Goal: Task Accomplishment & Management: Use online tool/utility

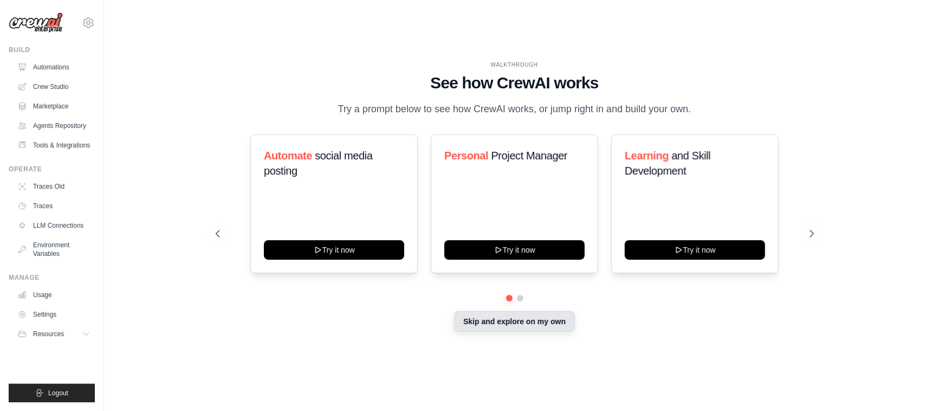
click at [502, 326] on button "Skip and explore on my own" at bounding box center [514, 321] width 121 height 21
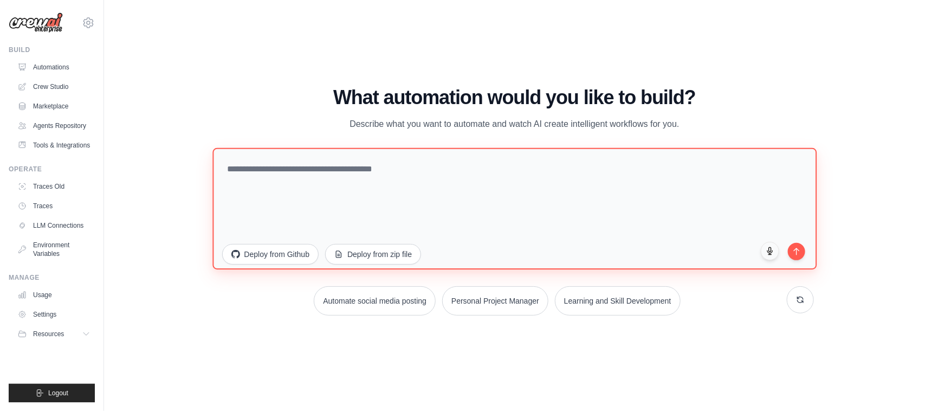
click at [263, 167] on textarea at bounding box center [515, 208] width 605 height 121
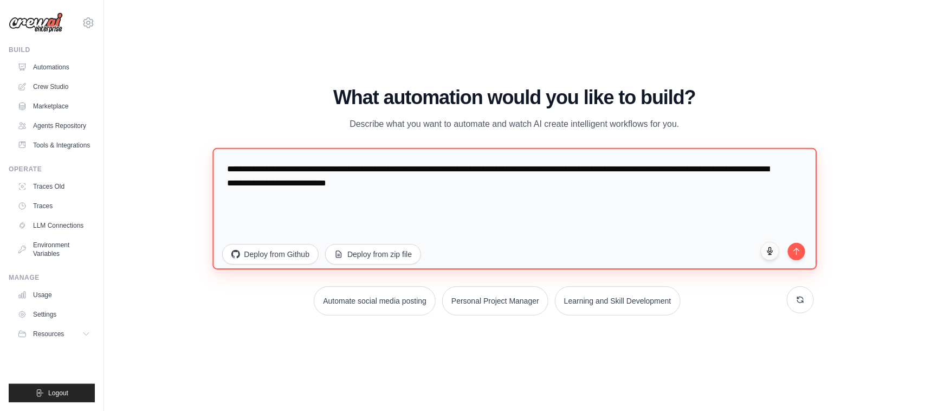
click at [287, 168] on textarea "**********" at bounding box center [515, 208] width 605 height 121
click at [307, 167] on textarea "**********" at bounding box center [515, 208] width 605 height 121
click at [426, 187] on textarea "**********" at bounding box center [515, 208] width 605 height 121
paste textarea "**********"
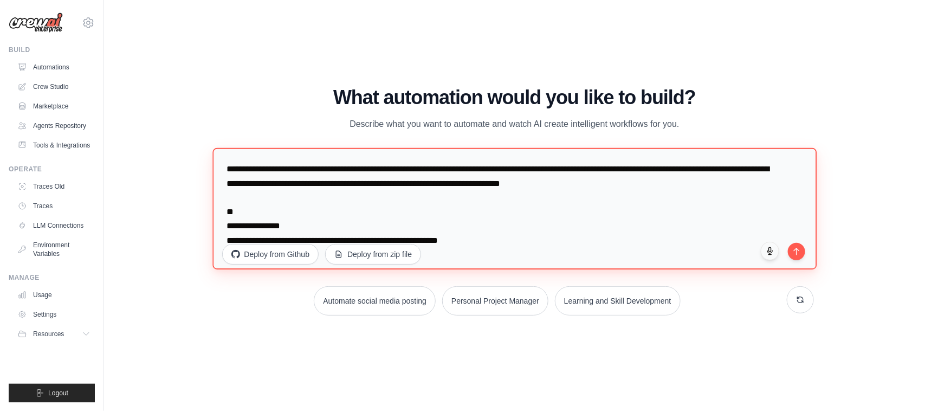
scroll to position [343, 0]
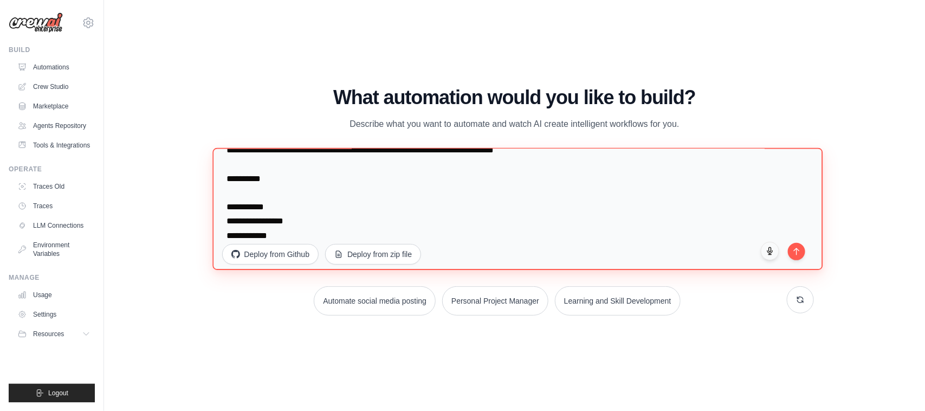
click at [305, 230] on textarea at bounding box center [518, 209] width 610 height 122
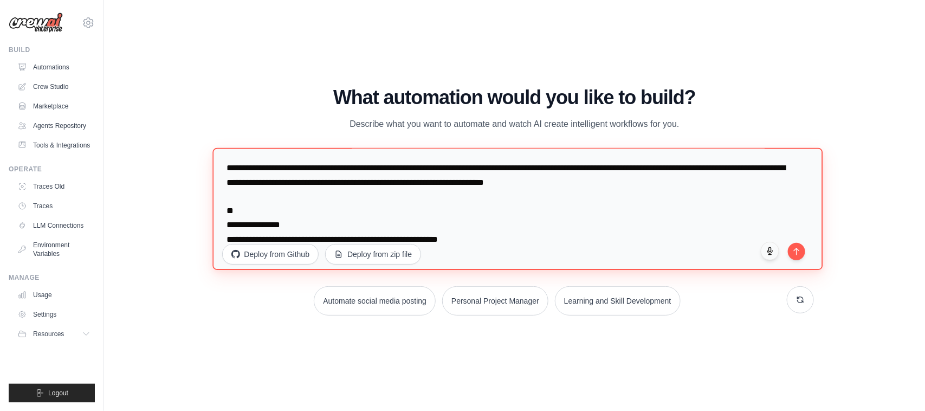
scroll to position [0, 0]
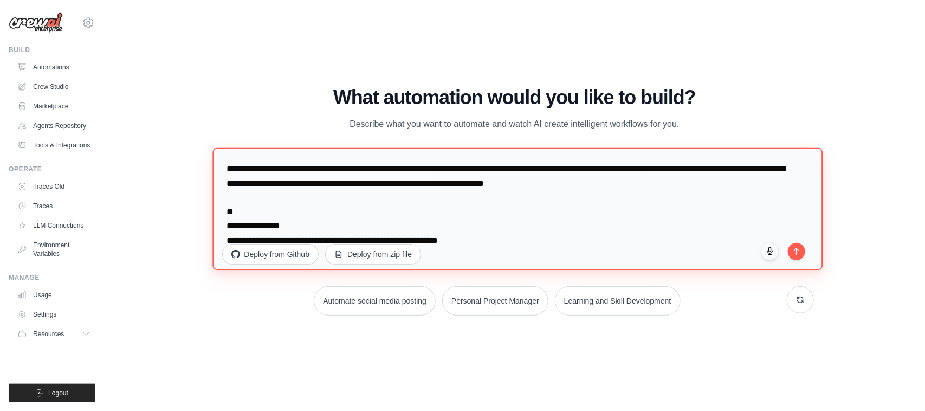
click at [576, 182] on textarea at bounding box center [518, 209] width 610 height 122
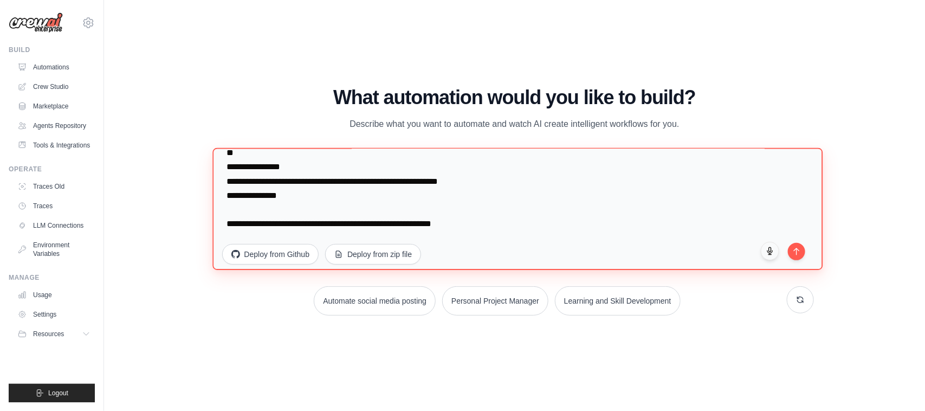
scroll to position [62, 0]
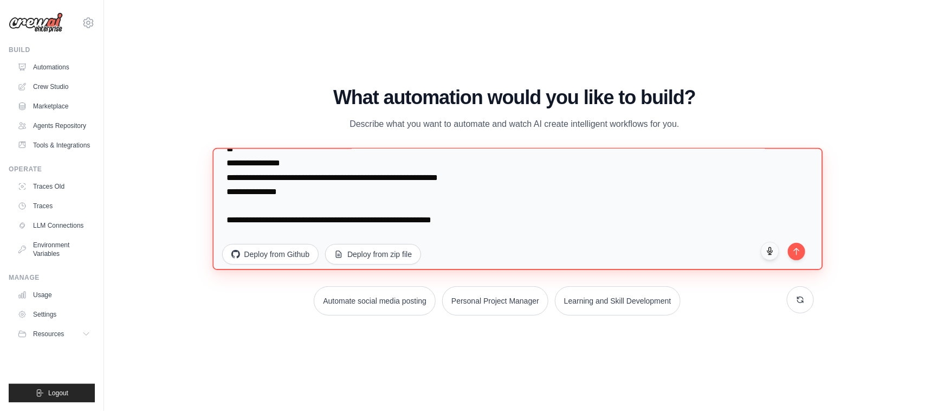
click at [496, 194] on textarea at bounding box center [518, 209] width 610 height 122
click at [288, 204] on textarea at bounding box center [518, 209] width 610 height 122
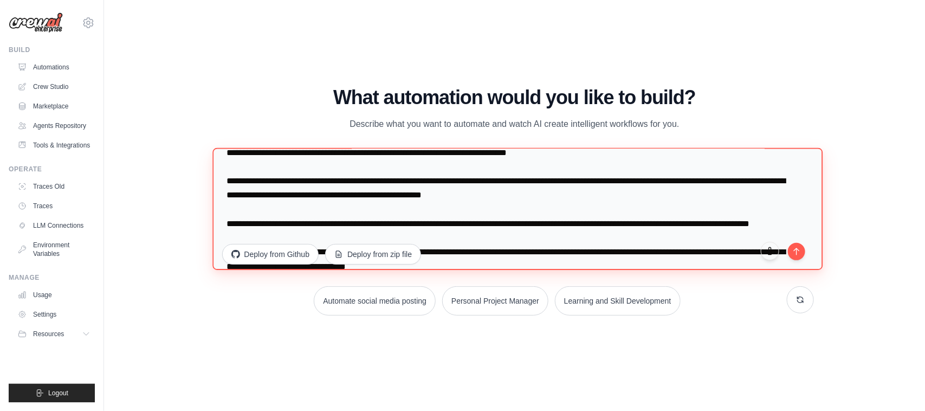
scroll to position [203, 0]
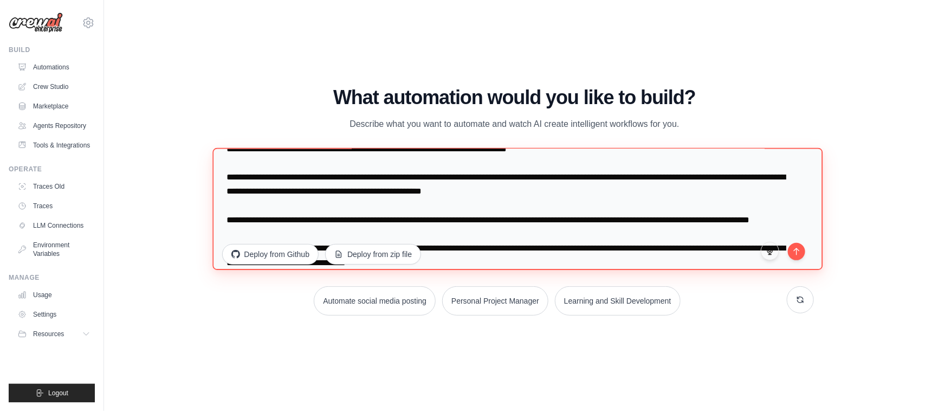
click at [632, 193] on textarea at bounding box center [518, 209] width 610 height 122
drag, startPoint x: 629, startPoint y: 191, endPoint x: 254, endPoint y: 203, distance: 375.9
click at [254, 203] on textarea at bounding box center [518, 209] width 610 height 122
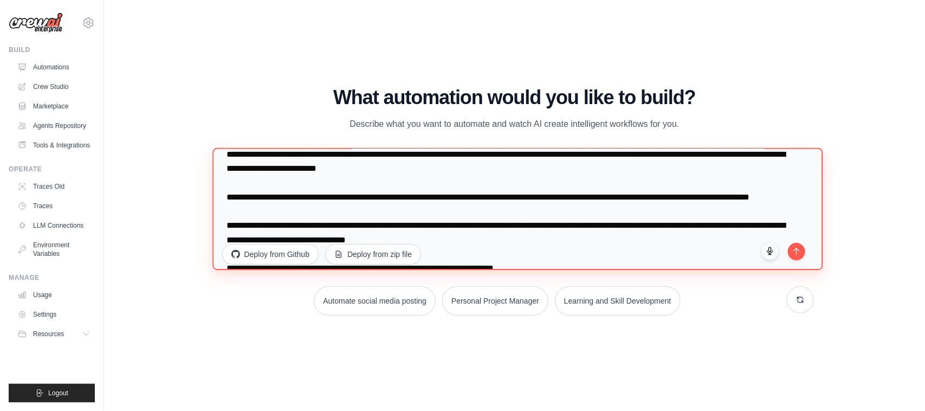
scroll to position [246, 0]
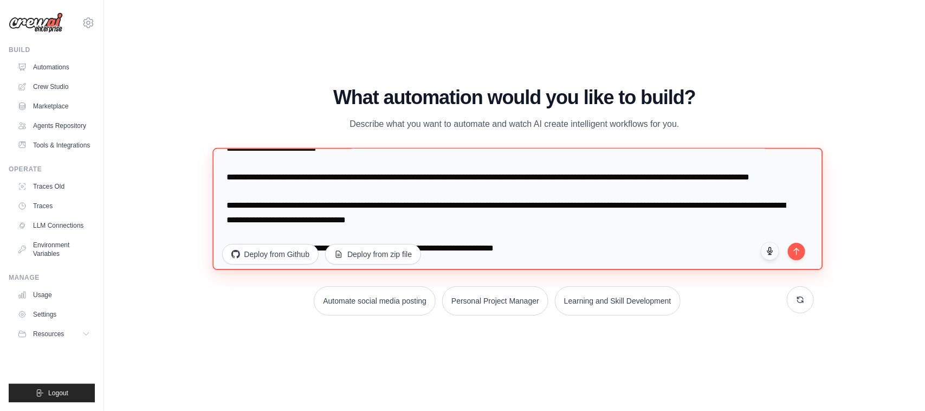
drag, startPoint x: 626, startPoint y: 190, endPoint x: 627, endPoint y: 200, distance: 9.2
click at [627, 200] on textarea at bounding box center [518, 209] width 610 height 122
click at [332, 205] on textarea at bounding box center [518, 209] width 610 height 122
click at [693, 175] on textarea at bounding box center [518, 209] width 610 height 122
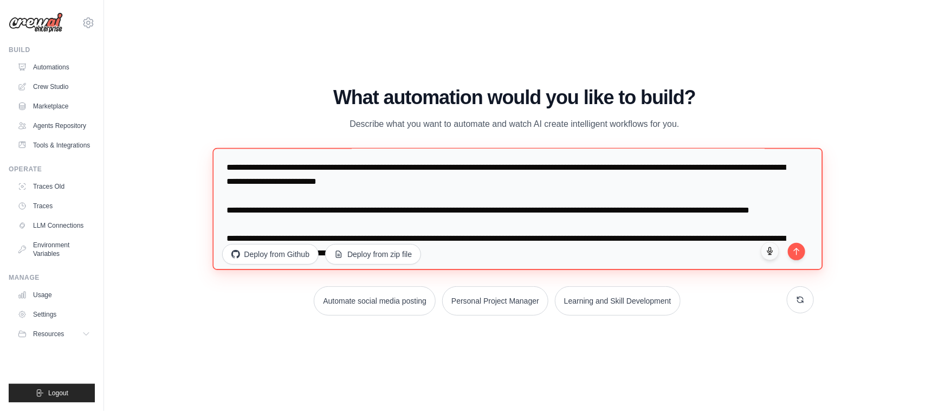
scroll to position [210, 0]
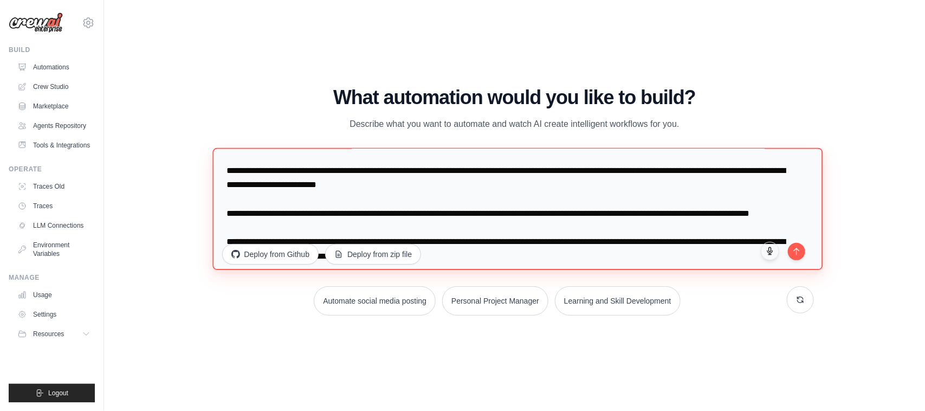
click at [441, 198] on textarea at bounding box center [518, 209] width 610 height 122
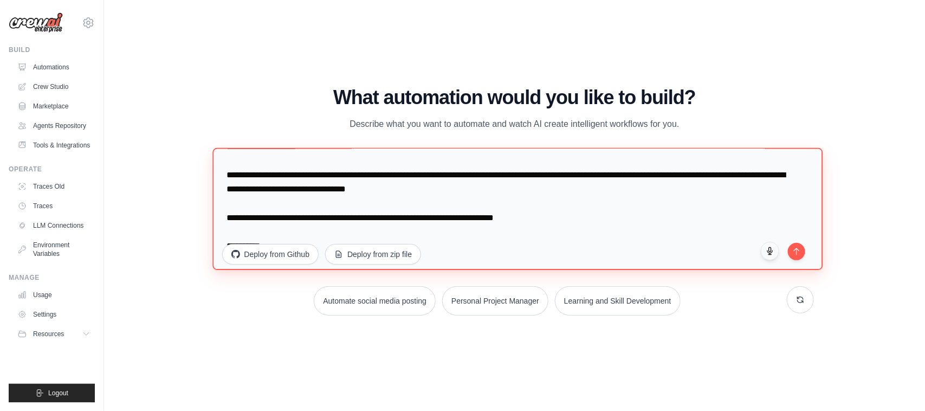
scroll to position [265, 0]
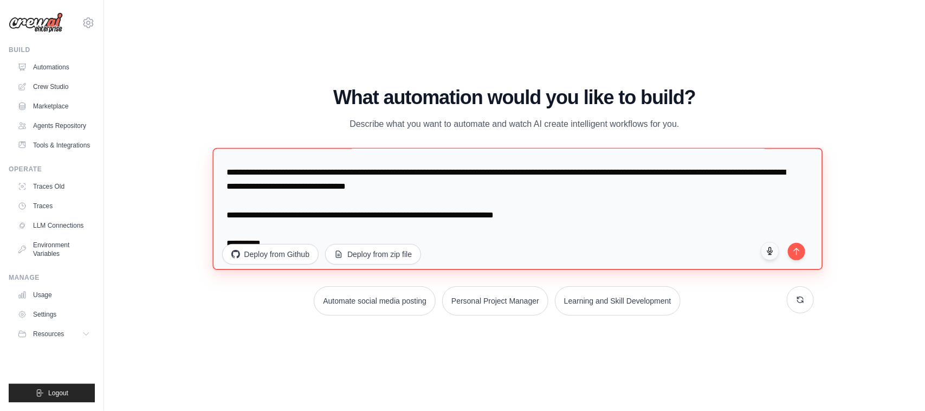
click at [733, 187] on textarea at bounding box center [518, 209] width 610 height 122
drag, startPoint x: 733, startPoint y: 185, endPoint x: 728, endPoint y: 196, distance: 11.4
click at [732, 197] on textarea at bounding box center [518, 209] width 610 height 122
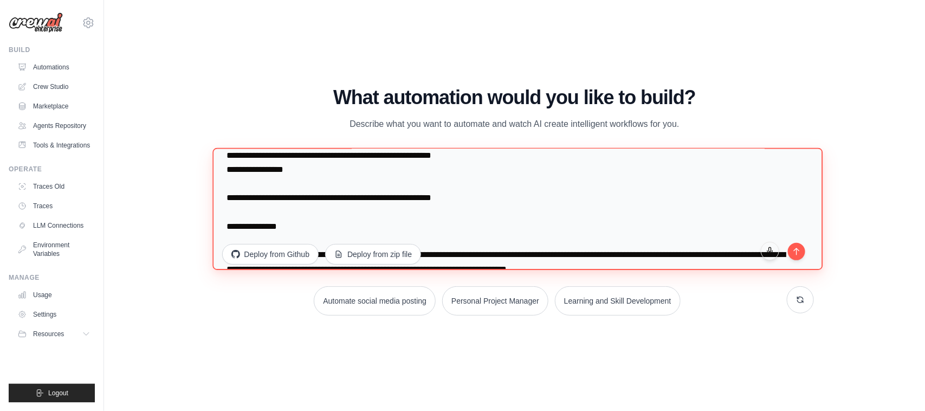
scroll to position [0, 0]
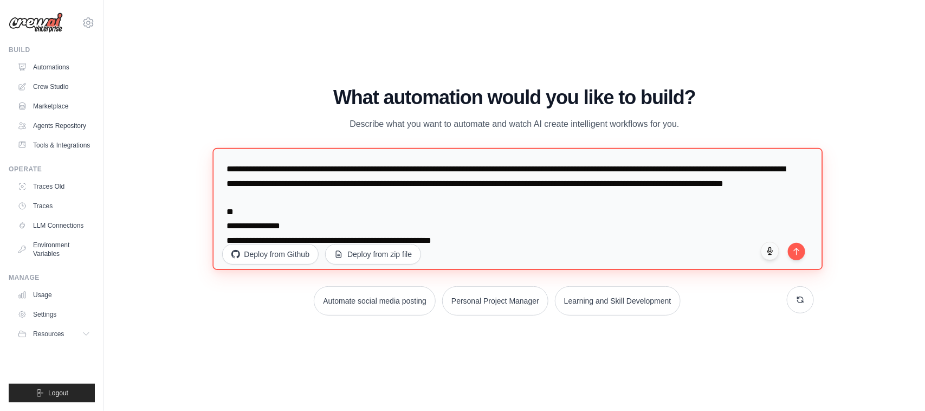
drag, startPoint x: 233, startPoint y: 224, endPoint x: 217, endPoint y: 129, distance: 96.2
click at [217, 129] on div "What automation would you like to build? Describe what you want to automate and…" at bounding box center [515, 201] width 599 height 229
type textarea "**********"
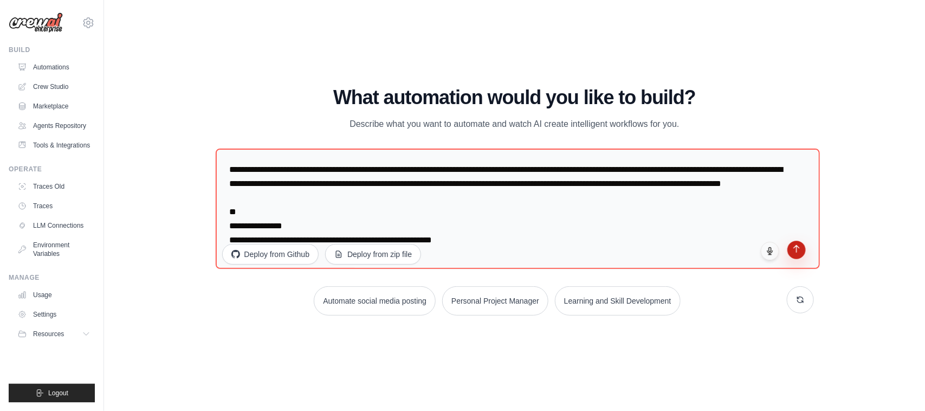
click at [798, 253] on icon "submit" at bounding box center [796, 249] width 9 height 9
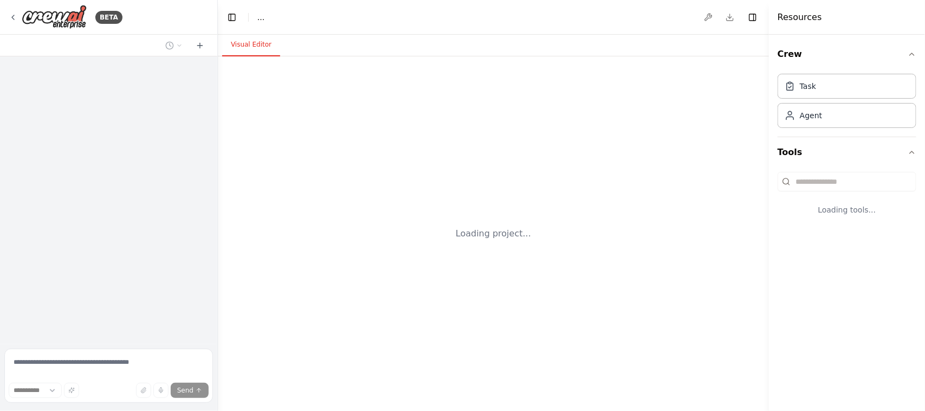
select select "****"
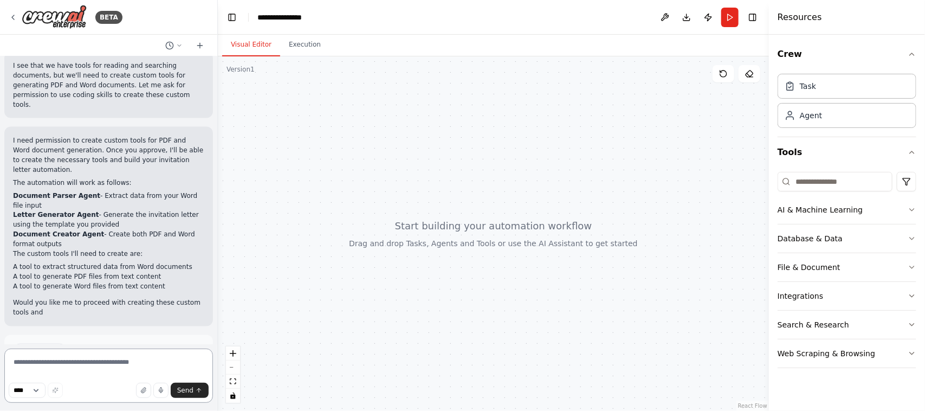
scroll to position [777, 0]
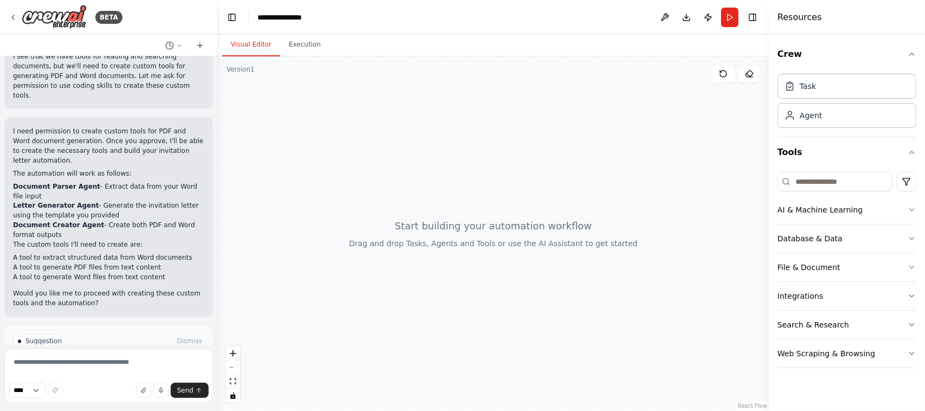
click at [91, 383] on span "Enable coding skills" at bounding box center [113, 387] width 64 height 9
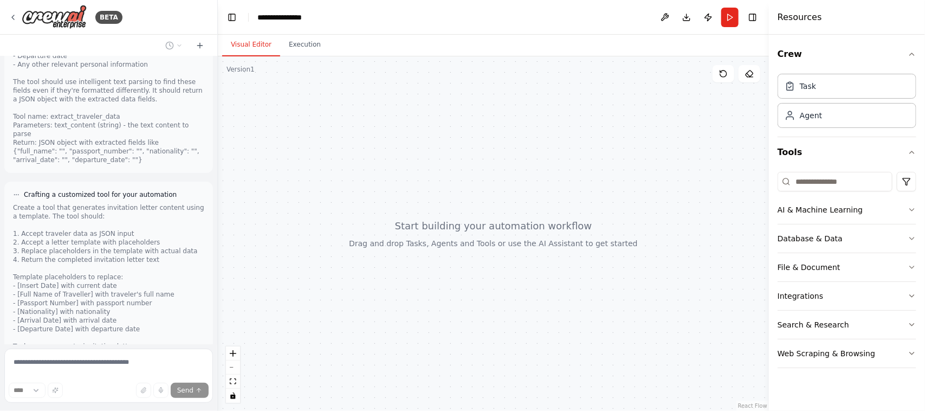
scroll to position [1584, 0]
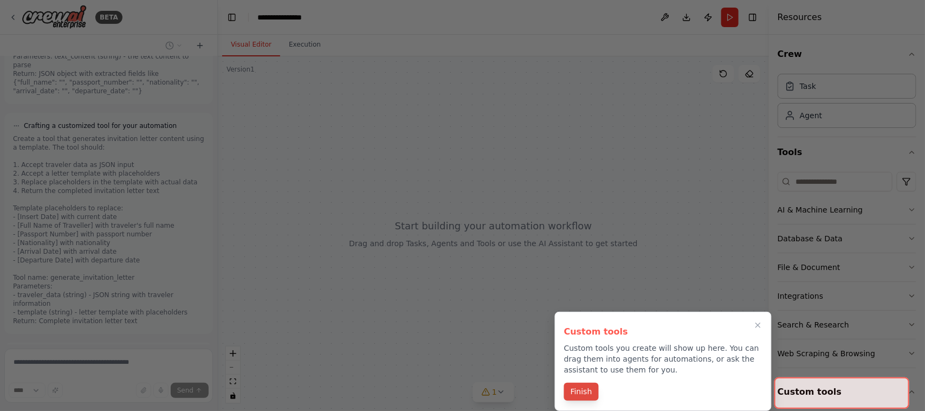
click at [578, 391] on button "Finish" at bounding box center [581, 392] width 35 height 18
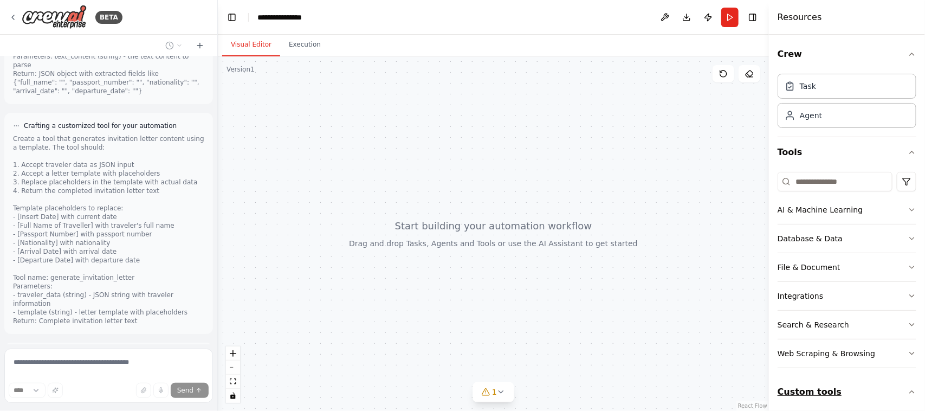
scroll to position [1779, 0]
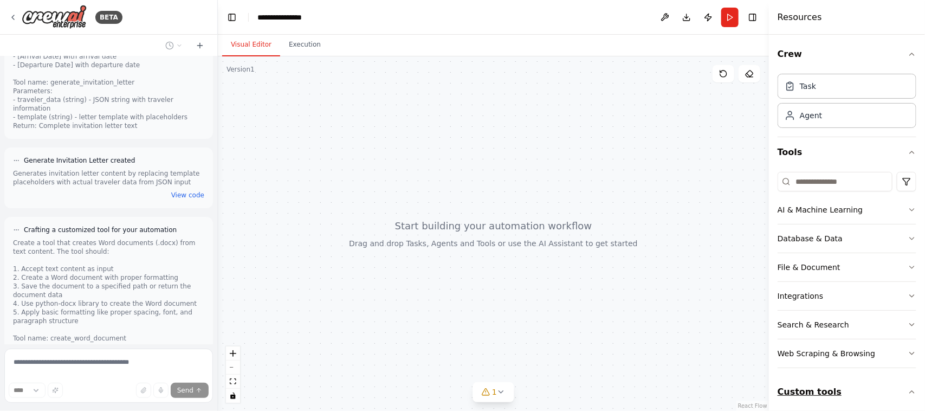
click at [908, 392] on icon "button" at bounding box center [912, 392] width 9 height 9
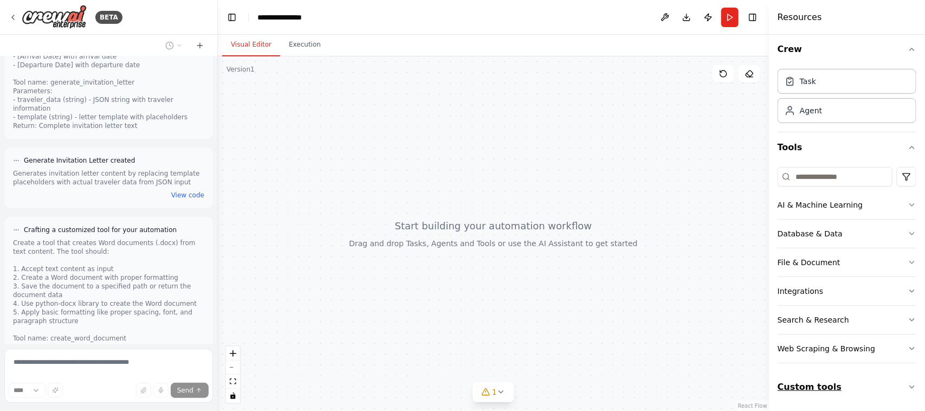
click at [908, 383] on icon "button" at bounding box center [912, 387] width 9 height 9
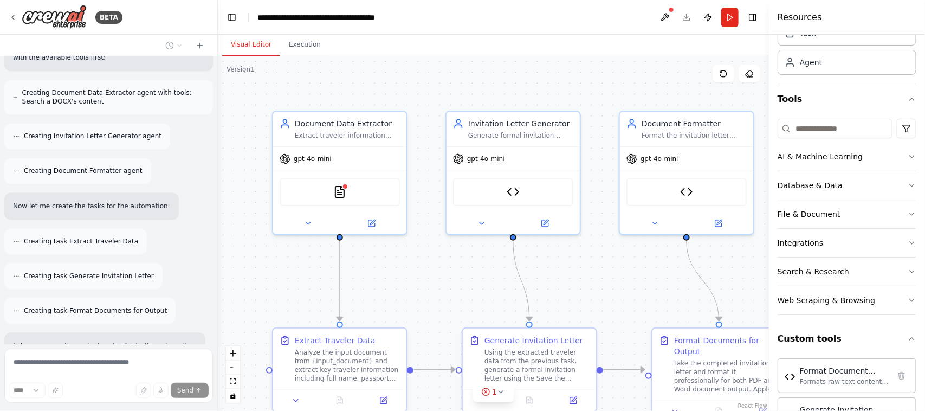
scroll to position [2864, 0]
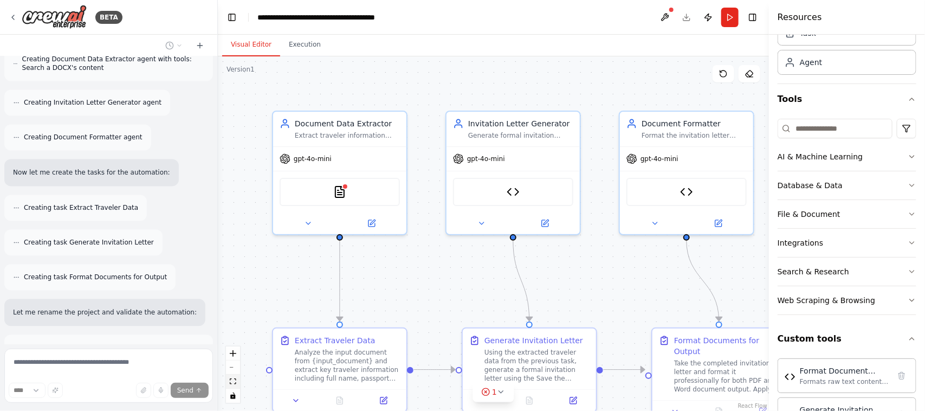
click at [233, 383] on icon "fit view" at bounding box center [233, 381] width 7 height 6
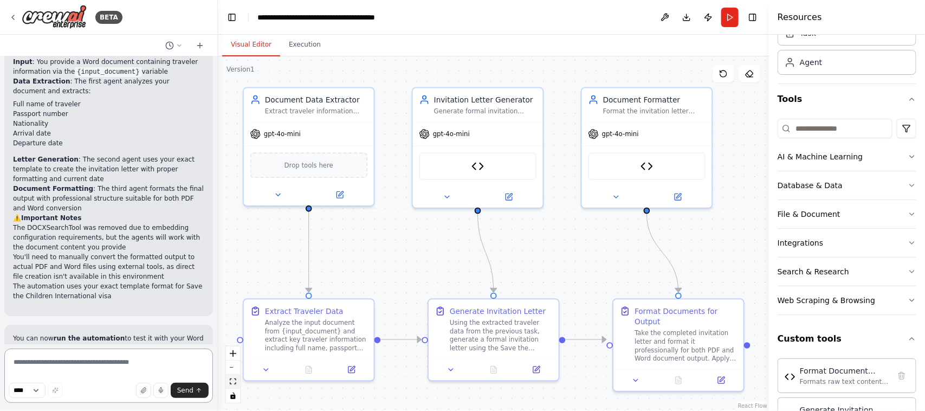
scroll to position [3636, 0]
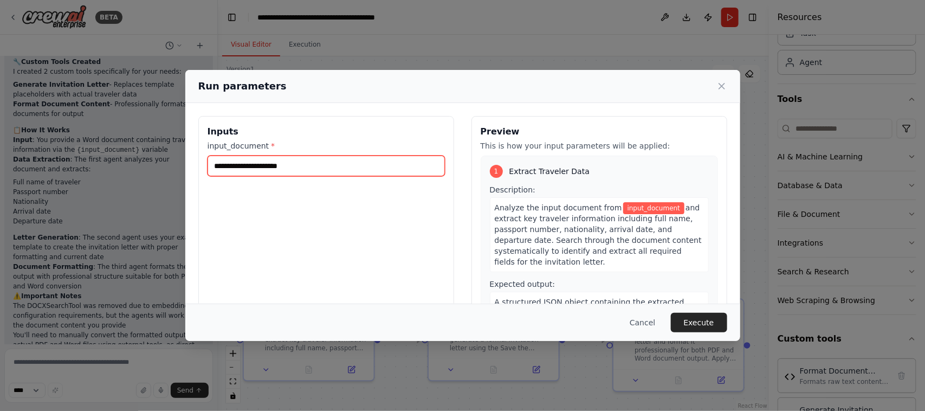
click at [301, 166] on input "input_document *" at bounding box center [326, 166] width 237 height 21
paste input "**********"
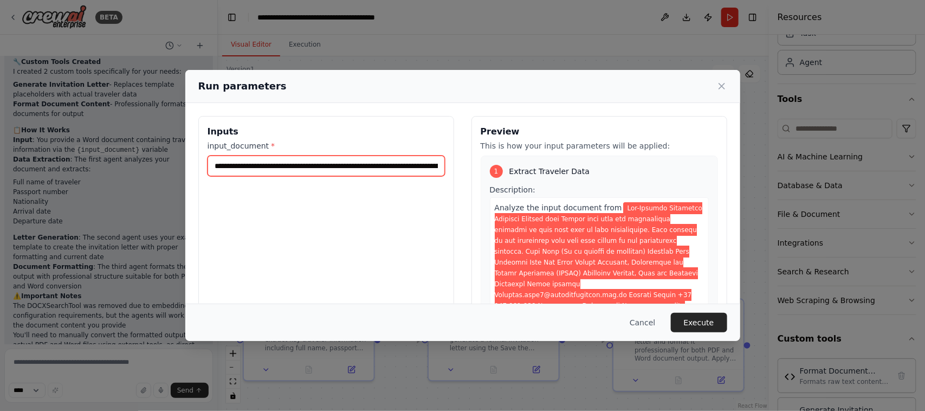
scroll to position [0, 7550]
type input "**********"
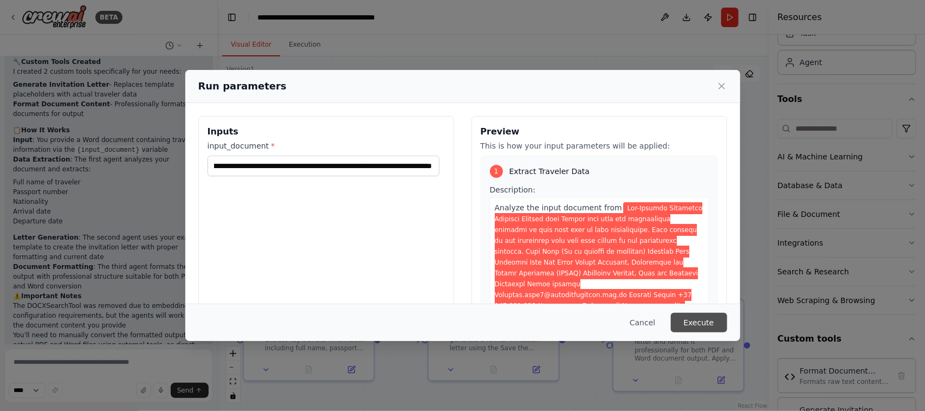
scroll to position [0, 0]
click at [700, 322] on button "Execute" at bounding box center [699, 323] width 56 height 20
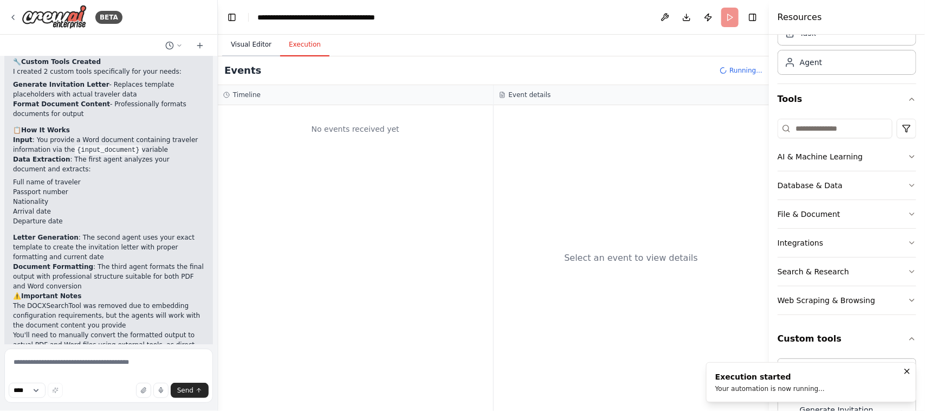
click at [245, 42] on button "Visual Editor" at bounding box center [251, 45] width 58 height 23
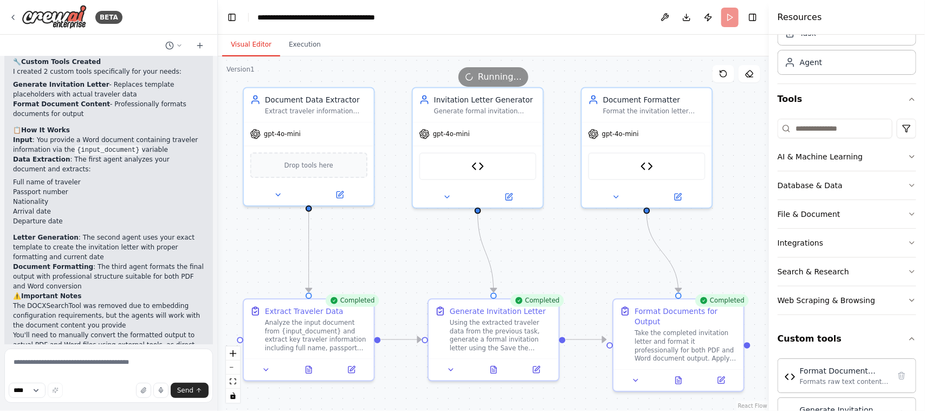
scroll to position [3636, 0]
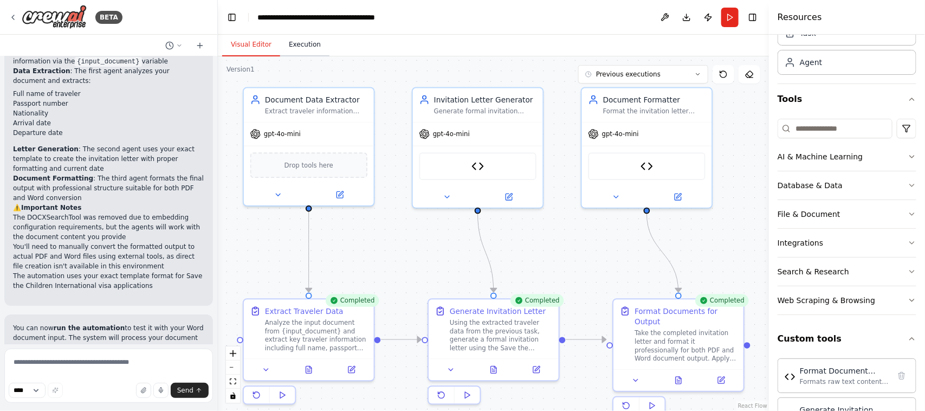
click at [308, 43] on button "Execution" at bounding box center [304, 45] width 49 height 23
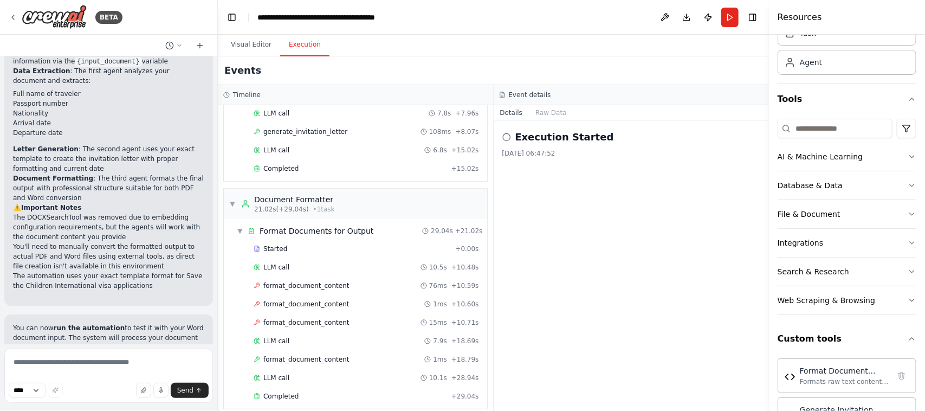
scroll to position [209, 0]
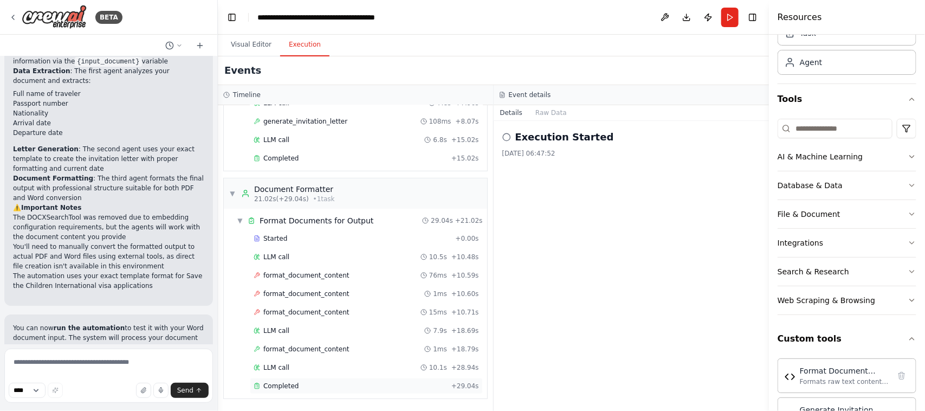
click at [281, 385] on span "Completed" at bounding box center [280, 386] width 35 height 9
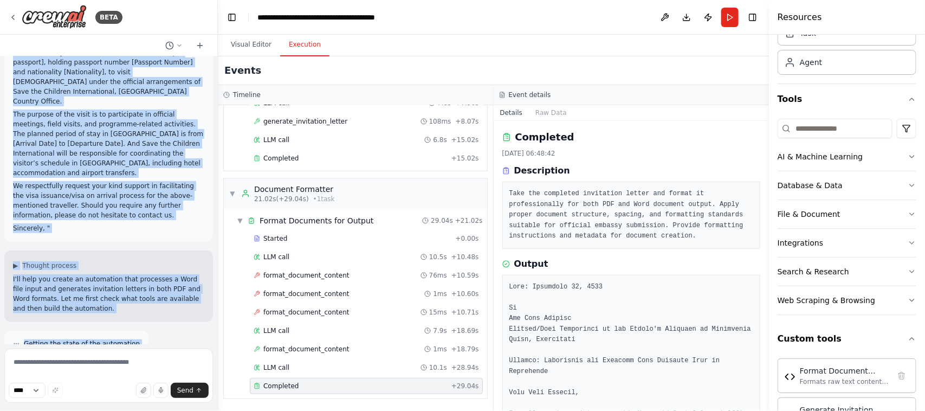
scroll to position [152, 0]
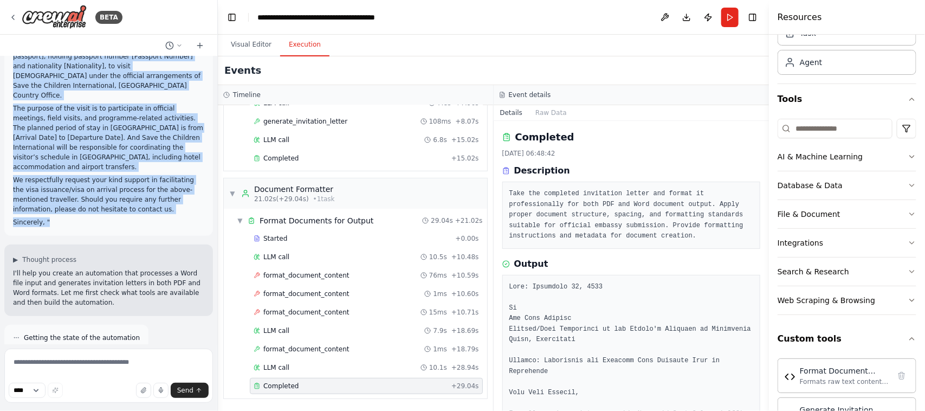
drag, startPoint x: 131, startPoint y: 107, endPoint x: 111, endPoint y: 182, distance: 77.5
click at [111, 182] on div "I will input a word file and want the automation will make me a invitation lett…" at bounding box center [108, 74] width 191 height 306
copy div "Date: [Insert Date] To The Visa Officer Embassy/High Commission of the People’s…"
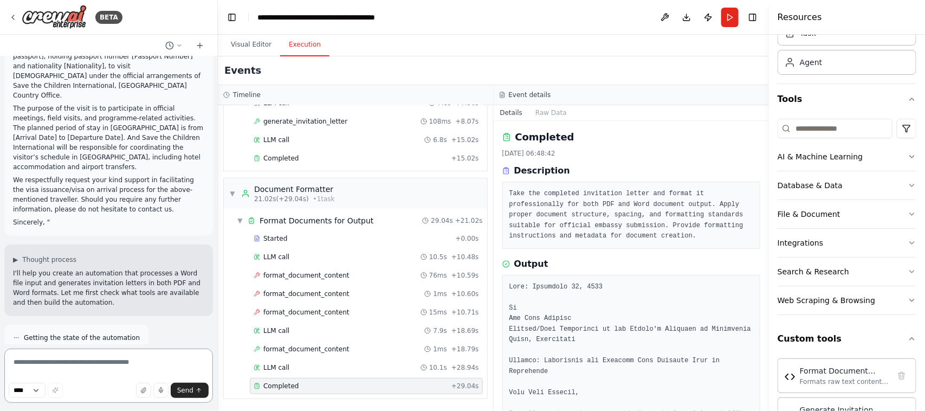
click at [64, 362] on textarea at bounding box center [108, 376] width 209 height 54
paste textarea "**********"
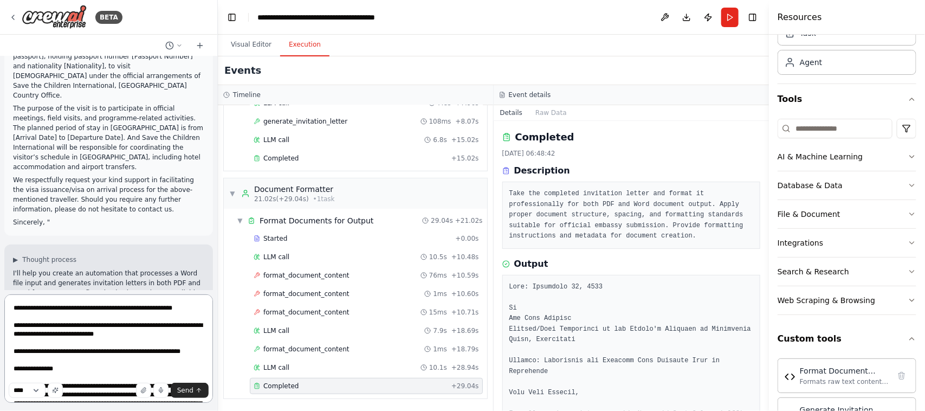
scroll to position [153, 0]
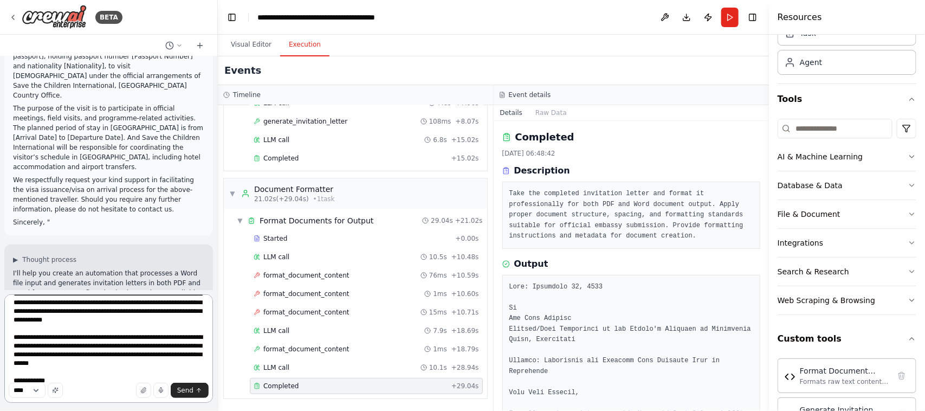
type textarea "**********"
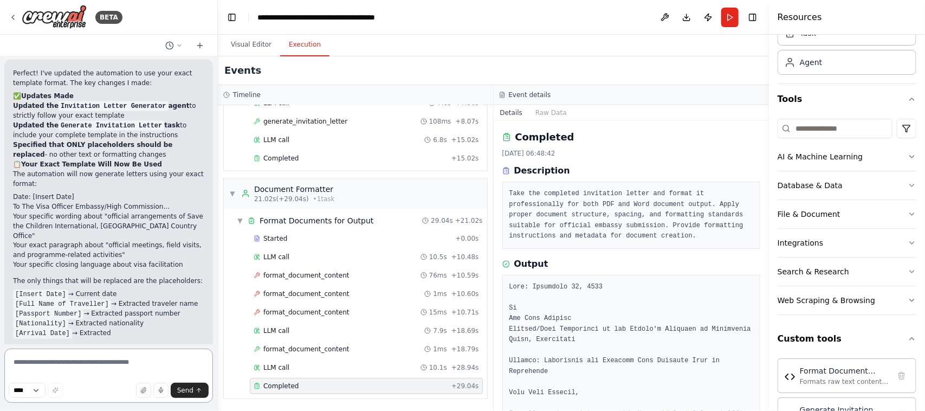
scroll to position [4452, 0]
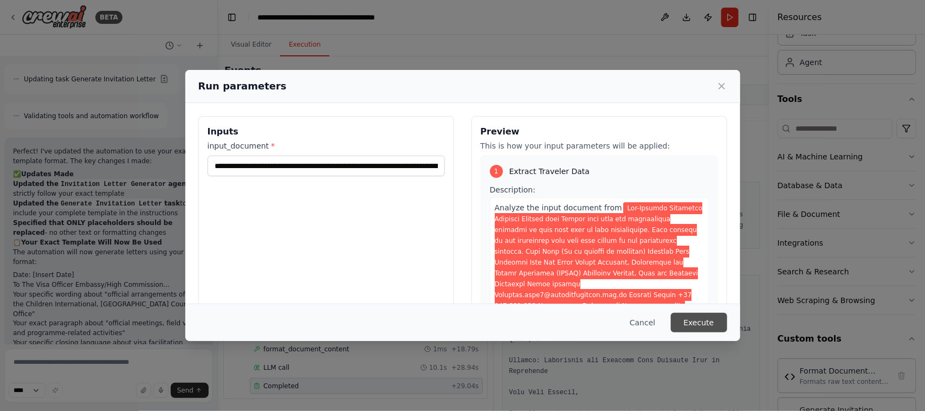
click at [704, 324] on button "Execute" at bounding box center [699, 323] width 56 height 20
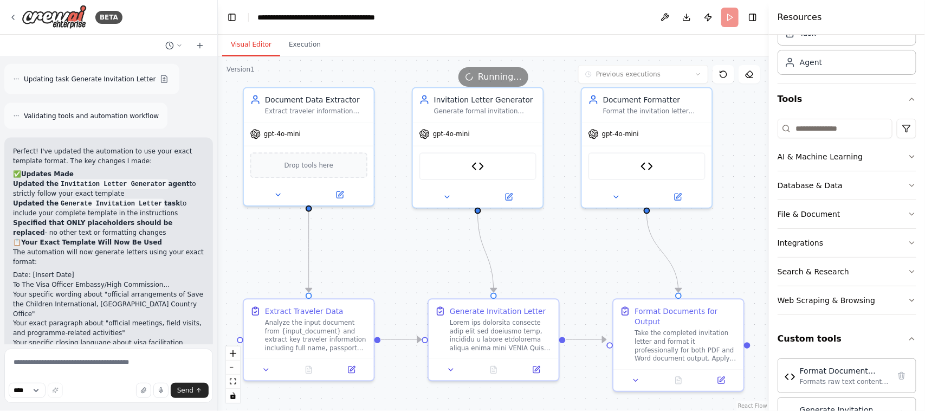
click at [247, 41] on button "Visual Editor" at bounding box center [251, 45] width 58 height 23
click at [39, 364] on textarea at bounding box center [108, 376] width 209 height 54
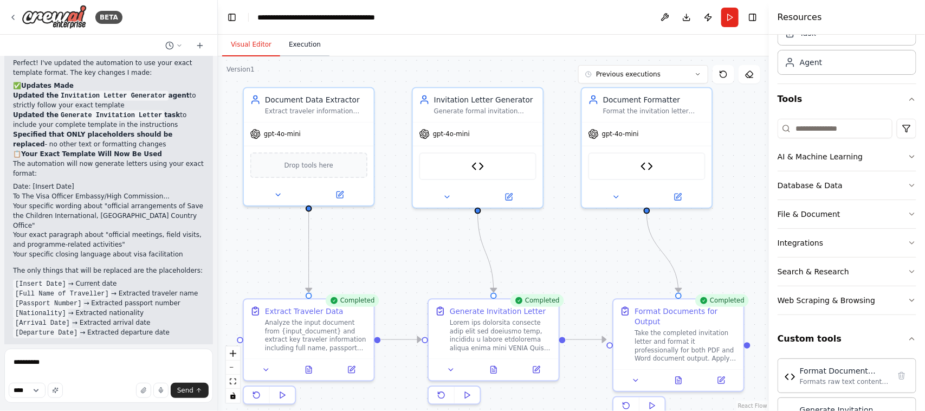
click at [297, 41] on button "Execution" at bounding box center [304, 45] width 49 height 23
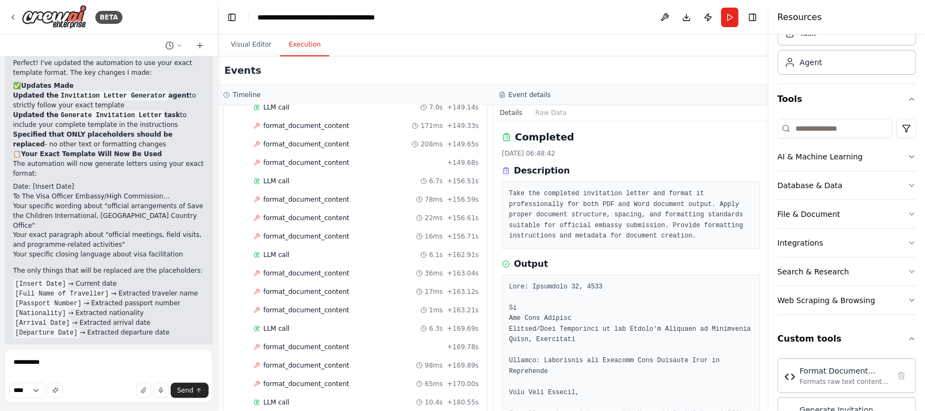
scroll to position [1965, 0]
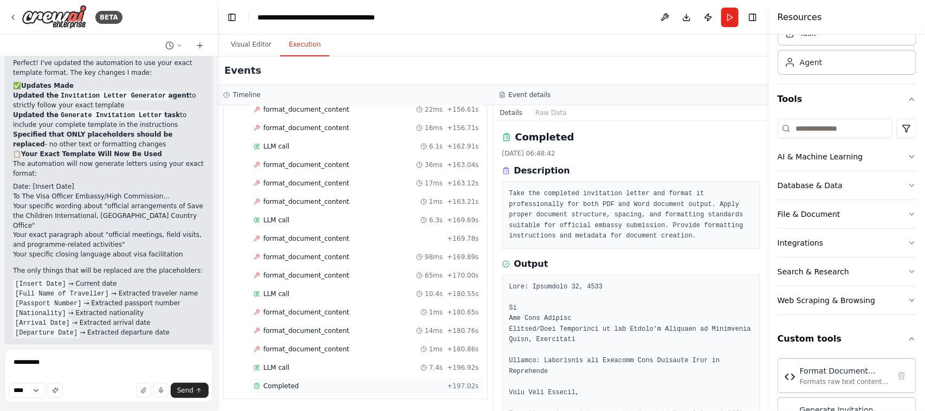
click at [277, 387] on span "Completed" at bounding box center [280, 386] width 35 height 9
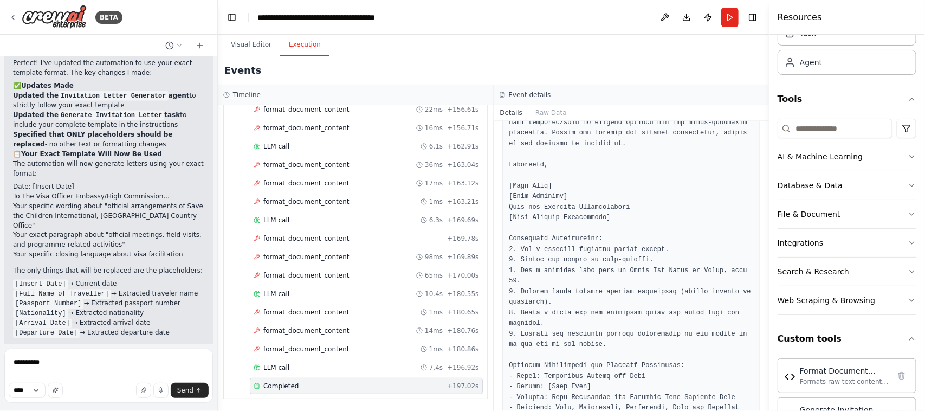
scroll to position [445, 0]
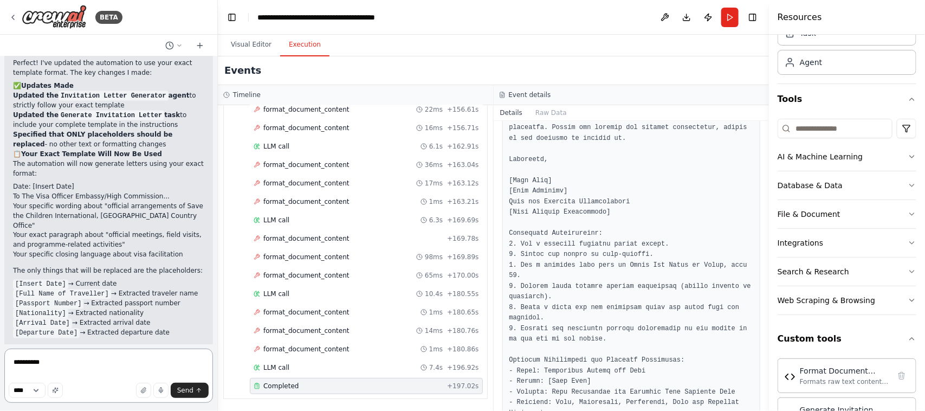
drag, startPoint x: 52, startPoint y: 358, endPoint x: 25, endPoint y: 263, distance: 98.7
click at [25, 263] on div "BETA I will input a word file and want the automation will make me a invitation…" at bounding box center [109, 205] width 218 height 411
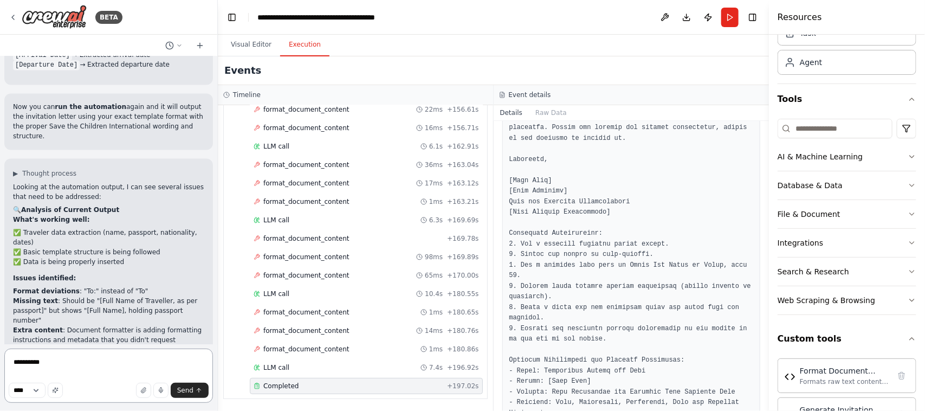
scroll to position [4743, 0]
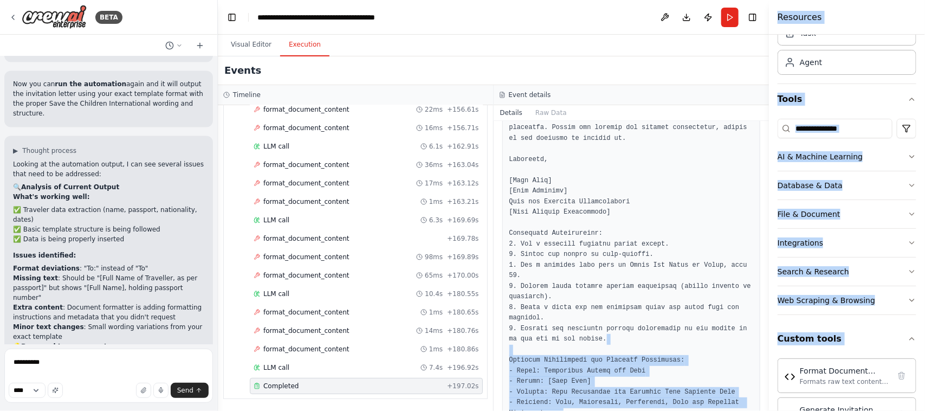
drag, startPoint x: 749, startPoint y: 304, endPoint x: 765, endPoint y: 236, distance: 70.2
click at [765, 236] on div "BETA I will input a word file and want the automation will make me a invitation…" at bounding box center [462, 205] width 925 height 411
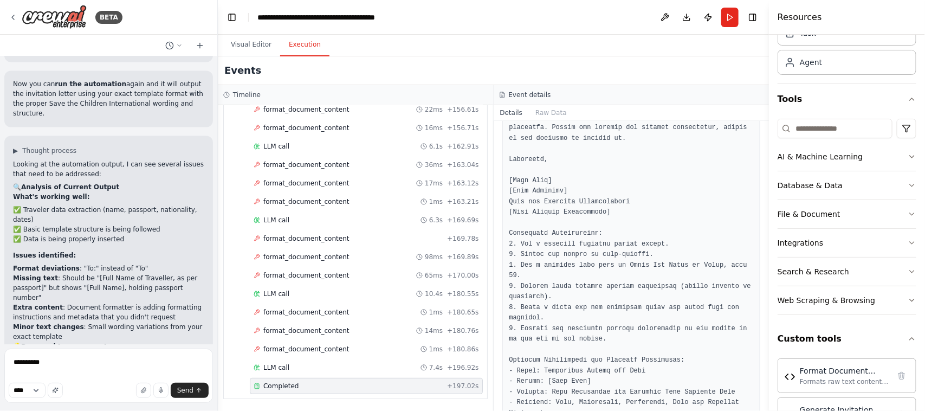
click at [709, 278] on pre at bounding box center [632, 128] width 245 height 582
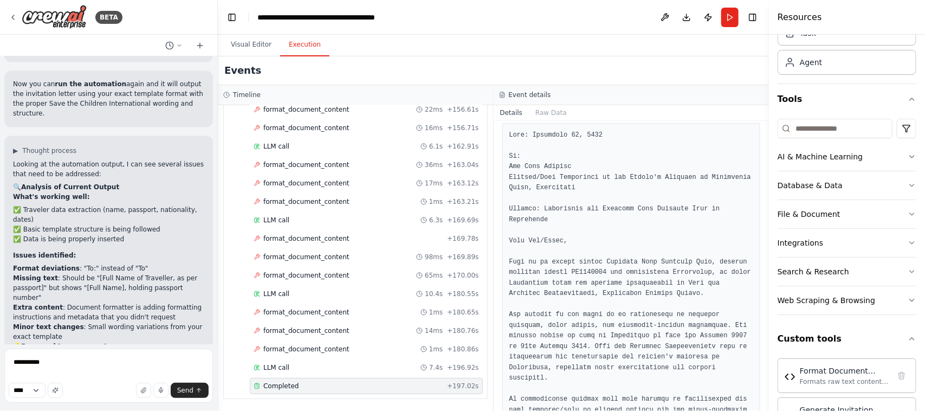
scroll to position [129, 0]
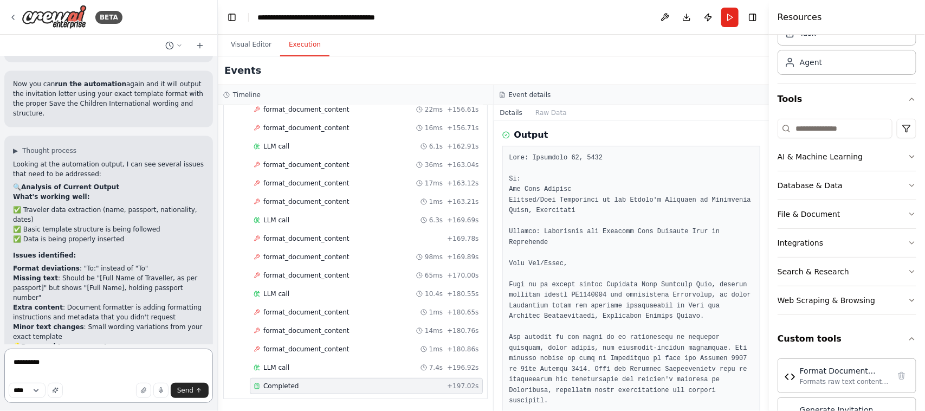
click at [63, 366] on textarea "*********" at bounding box center [108, 376] width 209 height 54
type textarea "*"
type textarea "***"
click at [180, 390] on span "Send" at bounding box center [185, 390] width 16 height 9
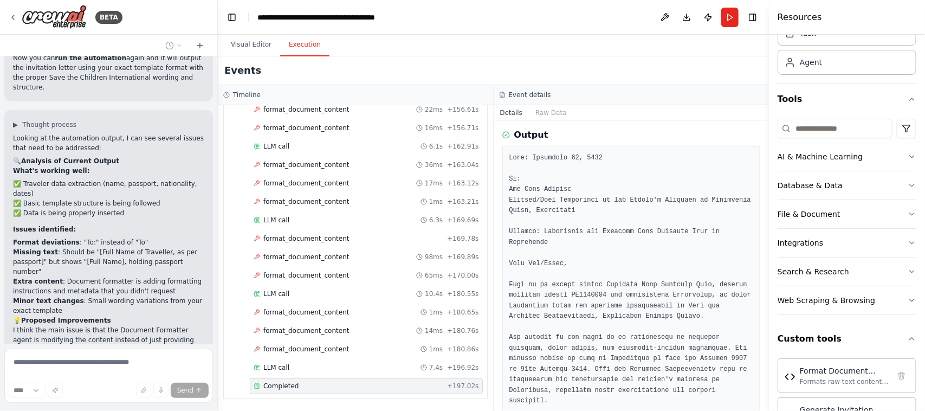
scroll to position [4816, 0]
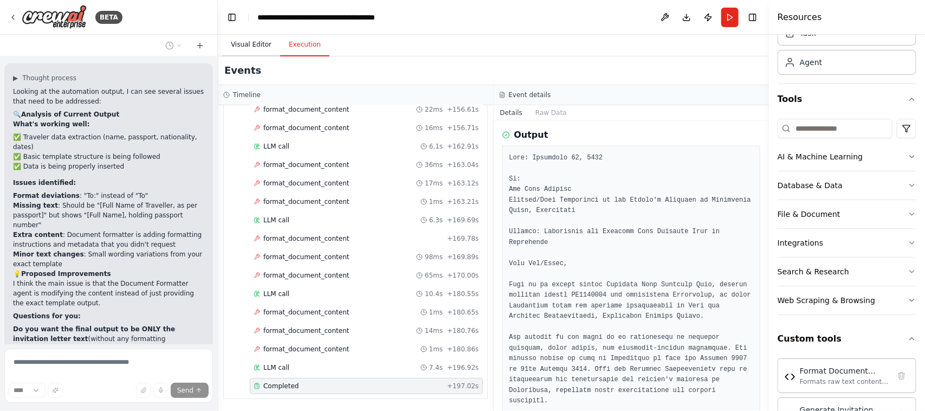
click at [246, 42] on button "Visual Editor" at bounding box center [251, 45] width 58 height 23
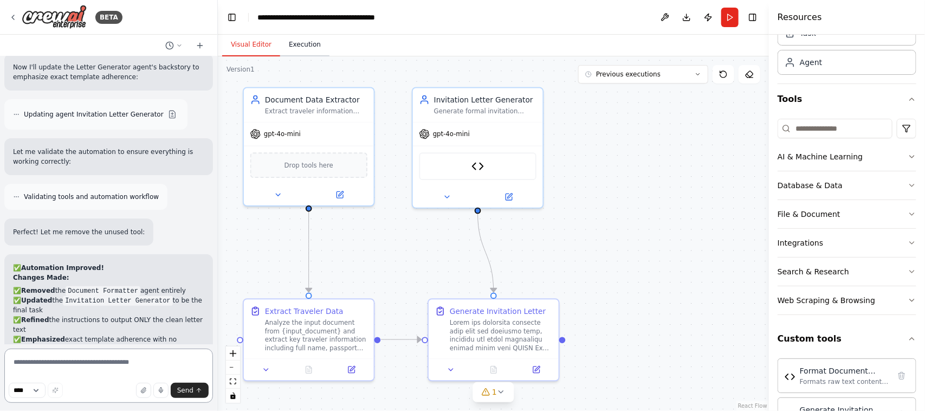
scroll to position [5613, 0]
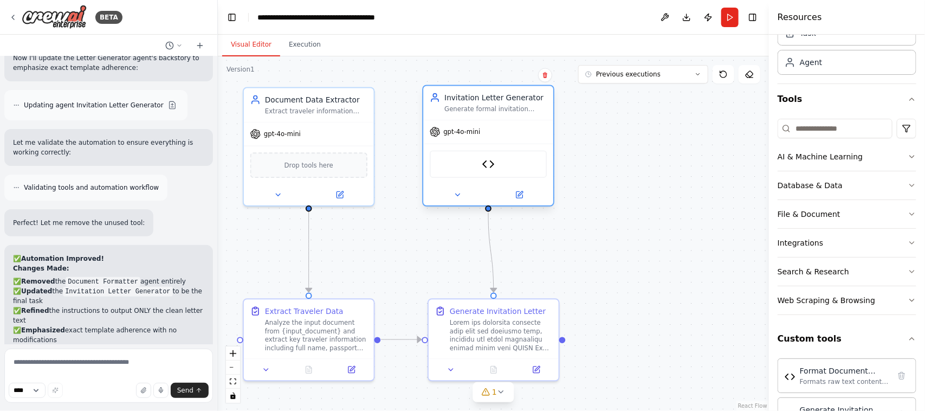
drag, startPoint x: 467, startPoint y: 101, endPoint x: 483, endPoint y: 97, distance: 16.8
click at [483, 97] on div "Invitation Letter Generator" at bounding box center [496, 97] width 102 height 10
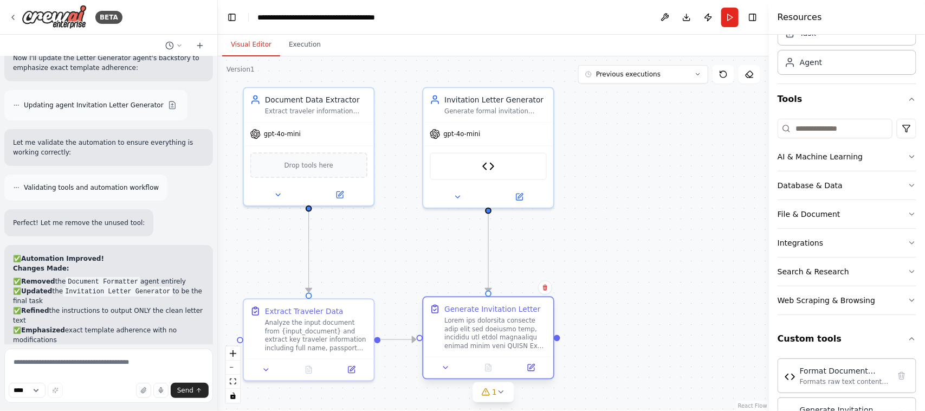
click at [478, 310] on div "Generate Invitation Letter" at bounding box center [493, 309] width 96 height 10
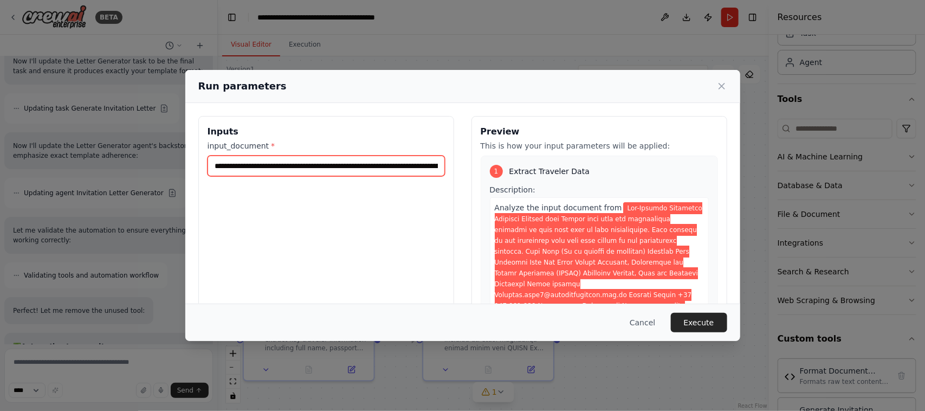
click at [375, 170] on input "input_document *" at bounding box center [326, 166] width 237 height 21
paste input "text"
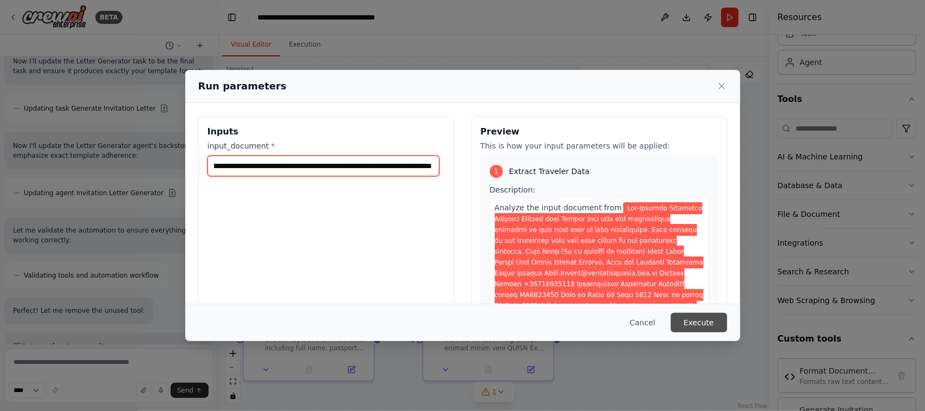
type input "**********"
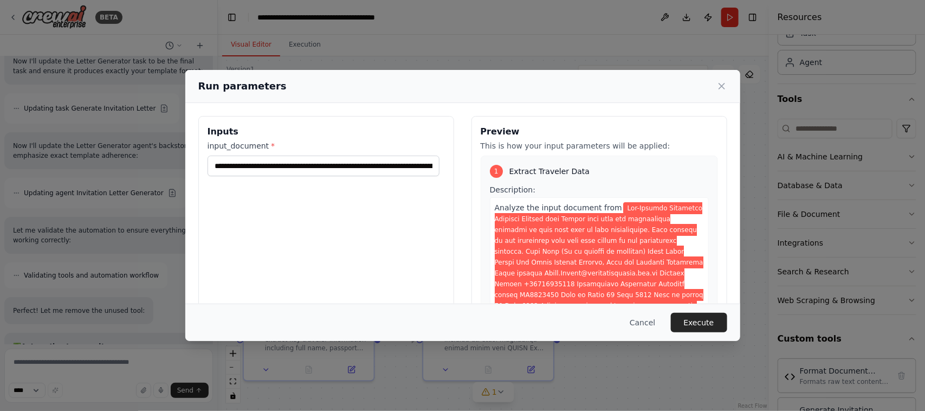
click at [700, 323] on button "Execute" at bounding box center [699, 323] width 56 height 20
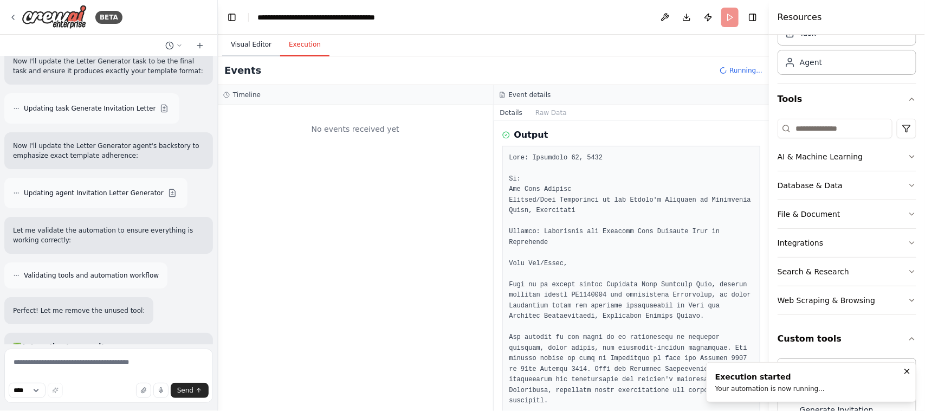
click at [245, 44] on button "Visual Editor" at bounding box center [251, 45] width 58 height 23
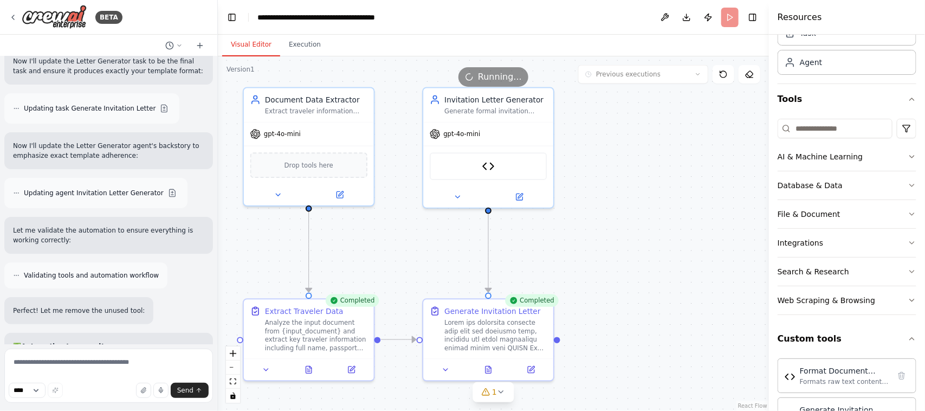
scroll to position [5613, 0]
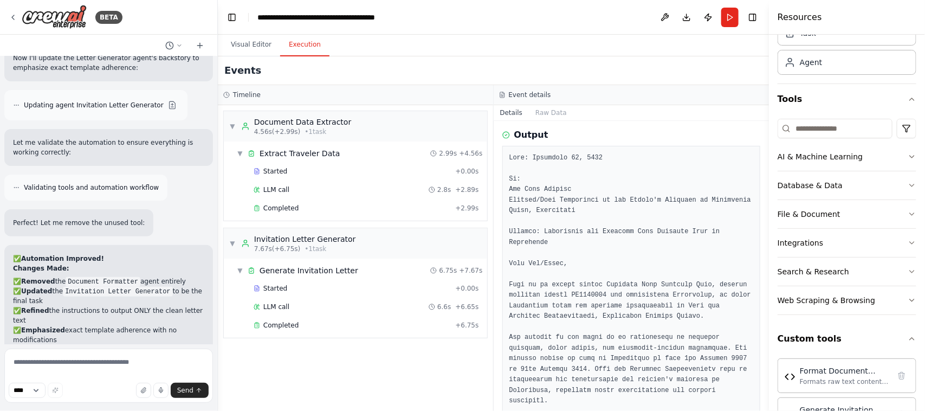
click at [299, 44] on button "Execution" at bounding box center [304, 45] width 49 height 23
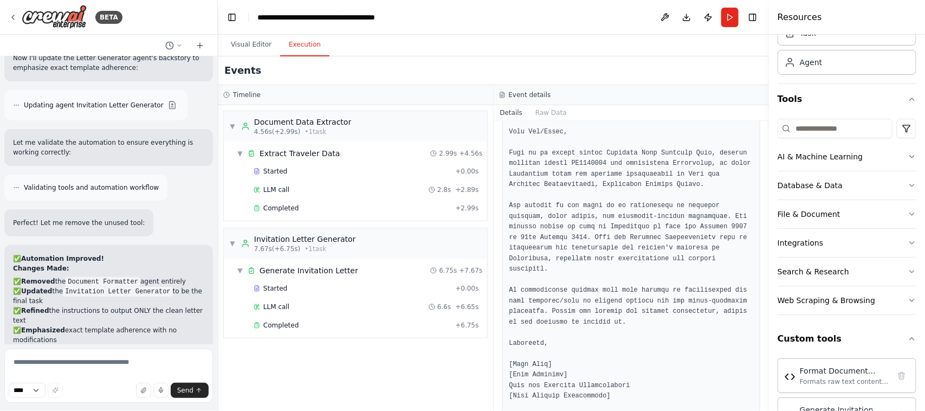
scroll to position [263, 0]
click at [270, 326] on span "Completed" at bounding box center [280, 325] width 35 height 9
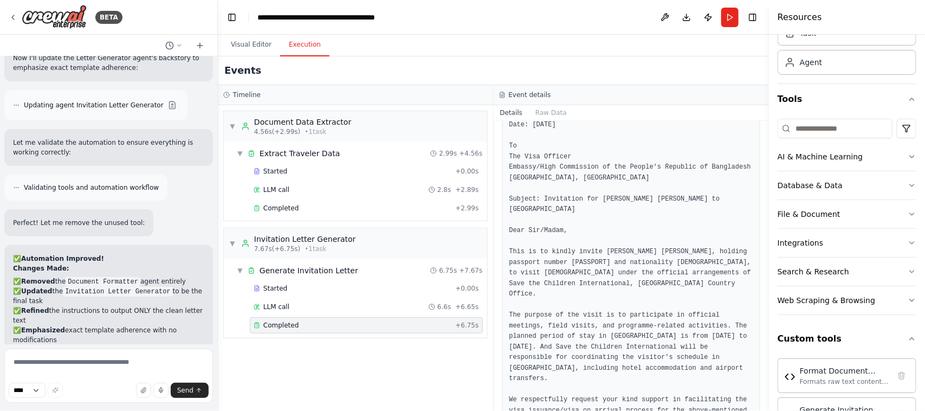
scroll to position [560, 0]
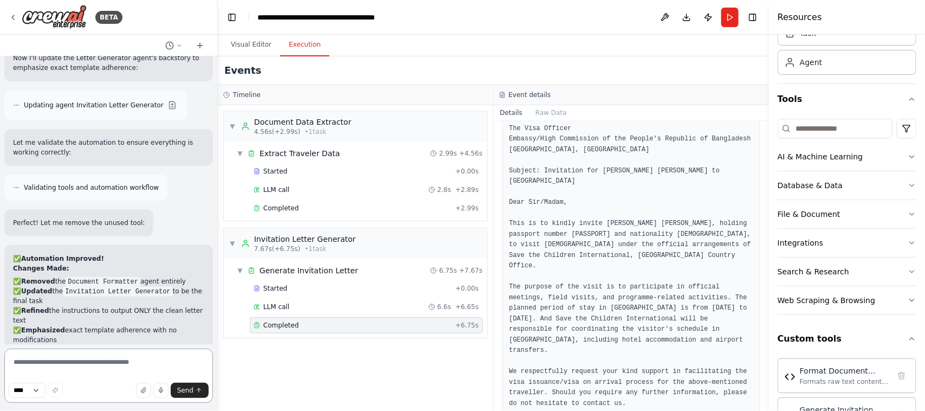
click at [71, 369] on textarea at bounding box center [108, 376] width 209 height 54
paste textarea "**********"
click at [174, 364] on textarea "**********" at bounding box center [108, 376] width 209 height 54
type textarea "**********"
click at [256, 44] on button "Visual Editor" at bounding box center [251, 45] width 58 height 23
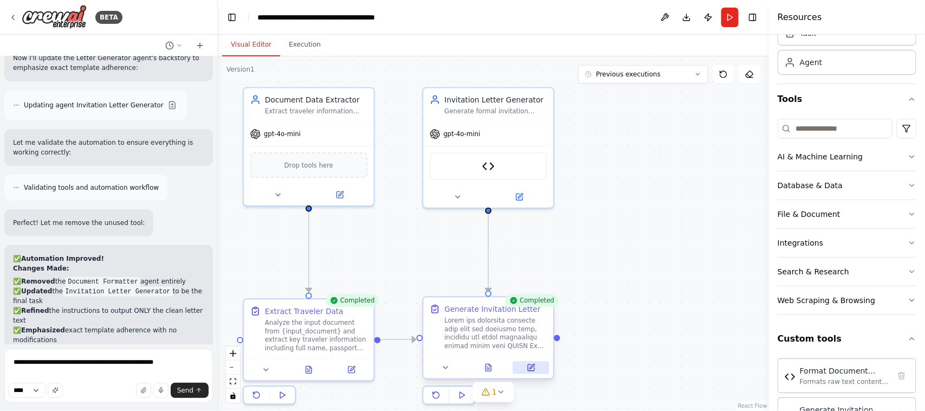
click at [530, 366] on icon at bounding box center [531, 367] width 7 height 7
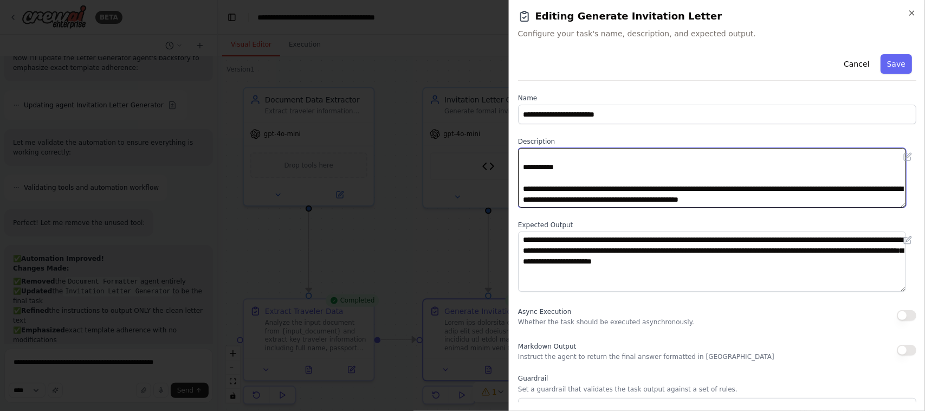
scroll to position [240, 0]
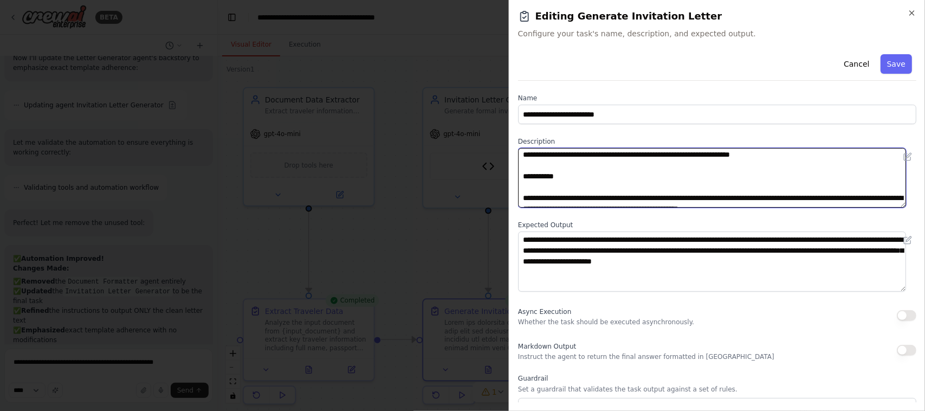
click at [876, 178] on textarea at bounding box center [712, 178] width 388 height 60
paste textarea "**********"
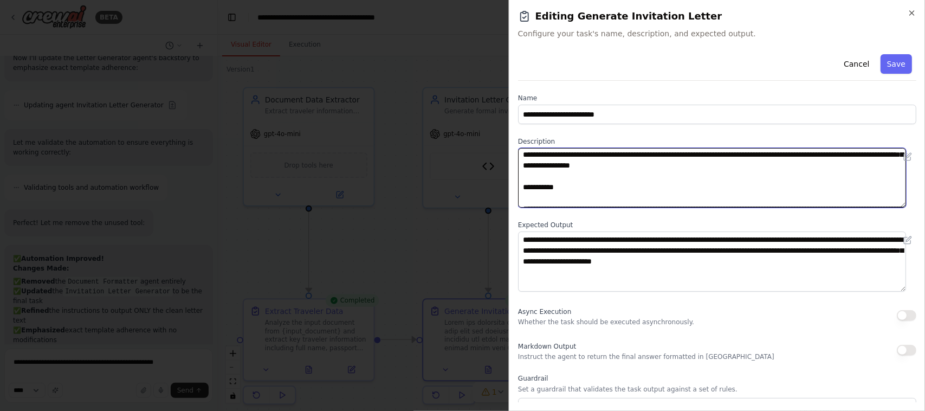
click at [886, 172] on textarea at bounding box center [712, 178] width 388 height 60
click at [756, 188] on textarea at bounding box center [712, 178] width 388 height 60
type textarea "**********"
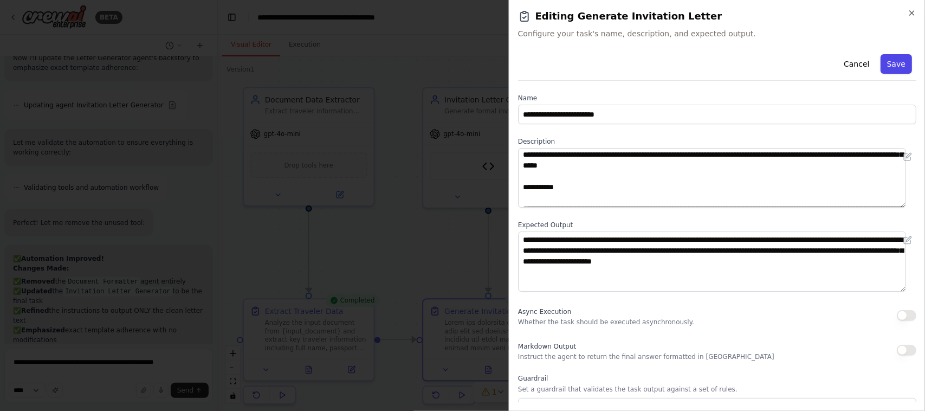
click at [885, 65] on button "Save" at bounding box center [896, 64] width 31 height 20
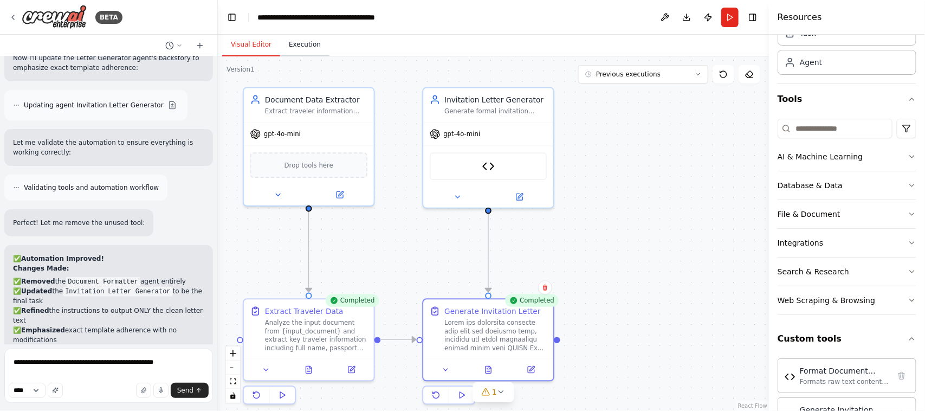
click at [299, 39] on button "Execution" at bounding box center [304, 45] width 49 height 23
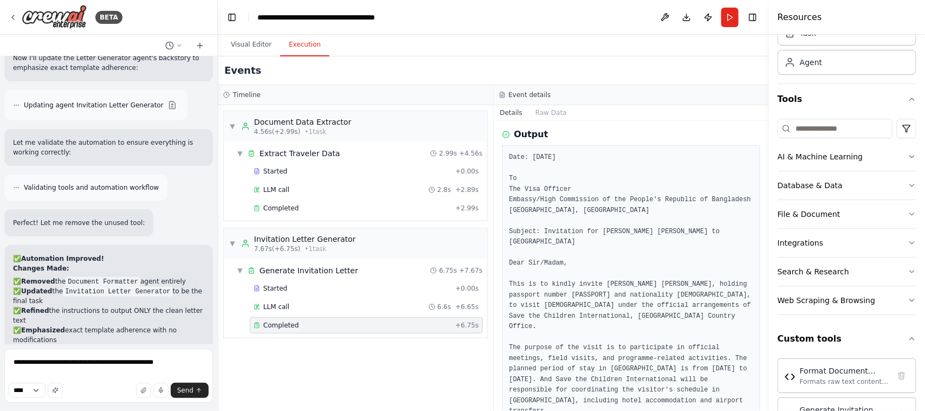
scroll to position [513, 0]
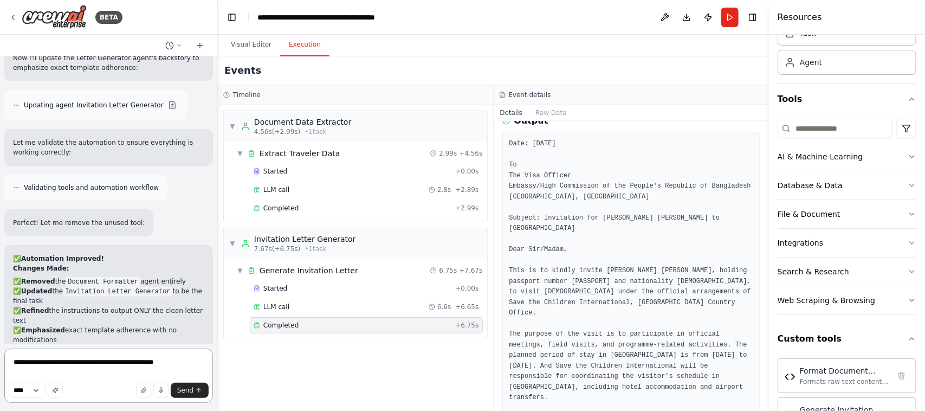
click at [170, 366] on textarea "**********" at bounding box center [108, 376] width 209 height 54
type textarea "**********"
click at [189, 392] on span "Send" at bounding box center [185, 390] width 16 height 9
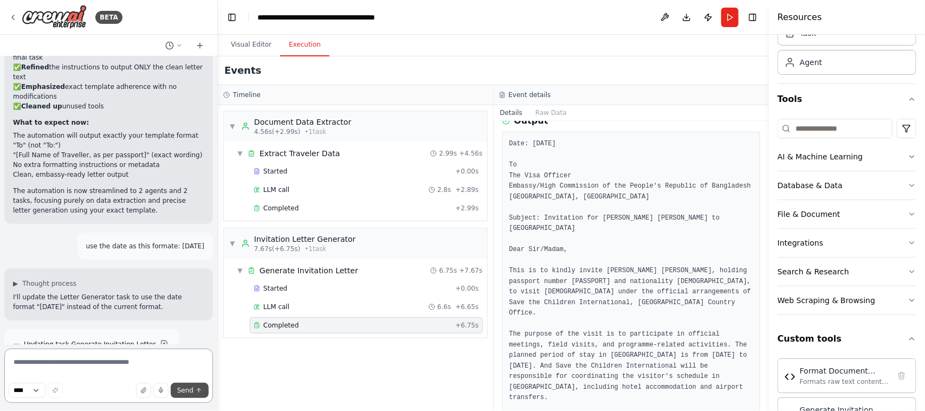
scroll to position [5866, 0]
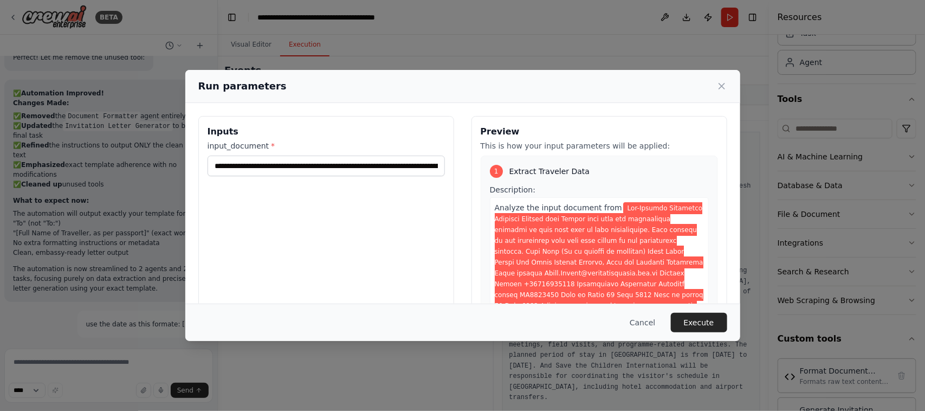
click at [700, 323] on button "Execute" at bounding box center [699, 323] width 56 height 20
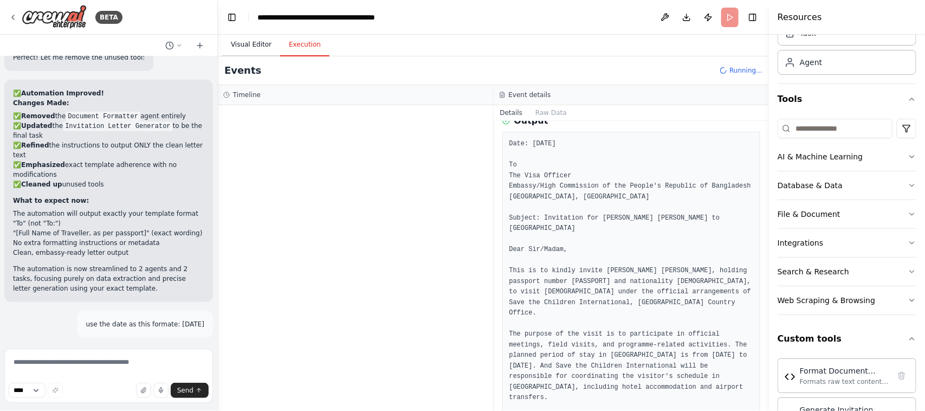
click at [256, 44] on button "Visual Editor" at bounding box center [251, 45] width 58 height 23
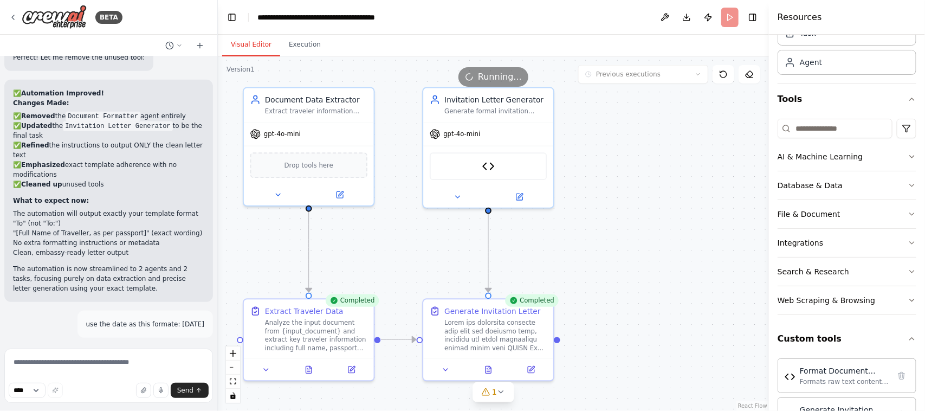
scroll to position [5866, 0]
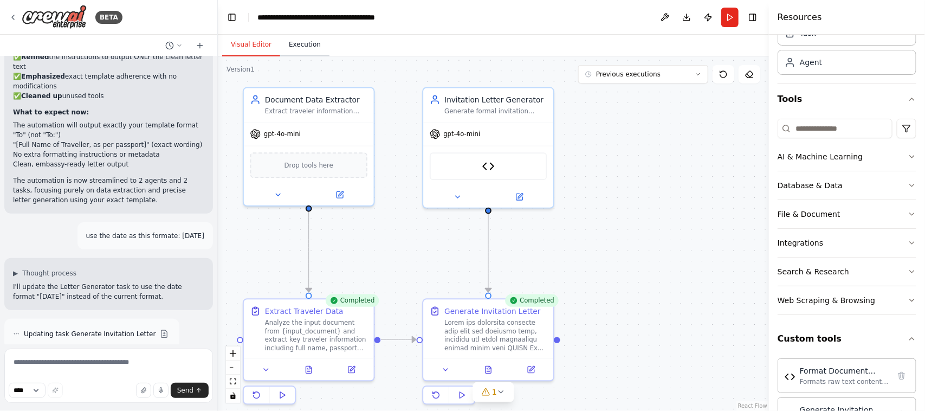
click at [303, 45] on button "Execution" at bounding box center [304, 45] width 49 height 23
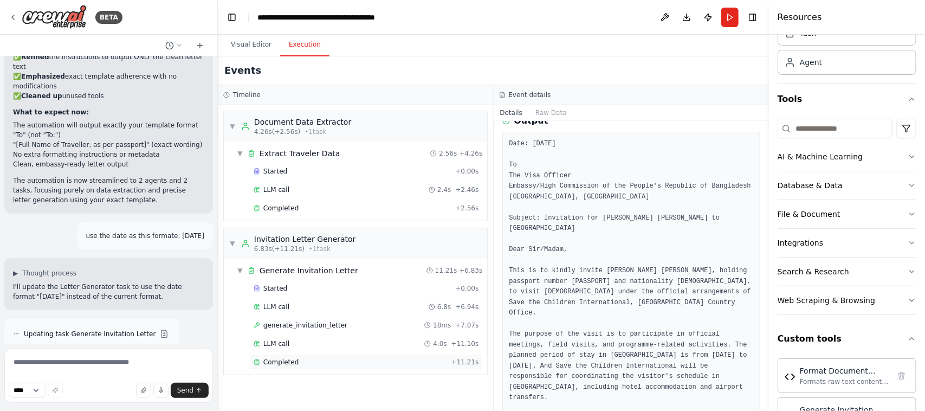
click at [278, 362] on span "Completed" at bounding box center [280, 362] width 35 height 9
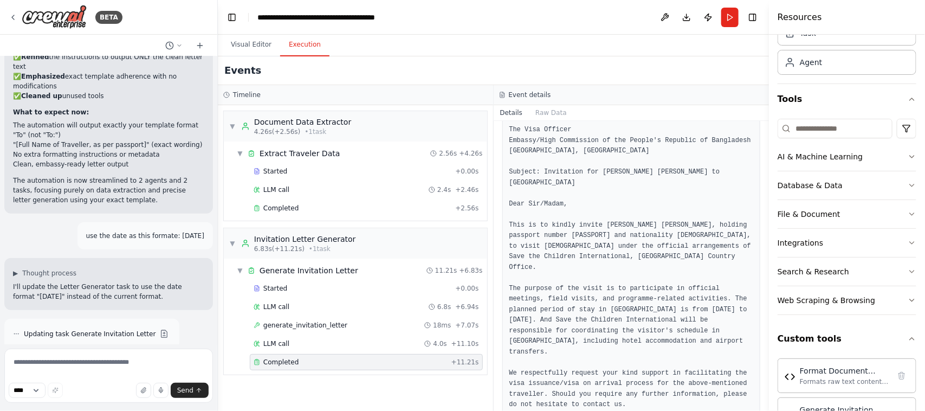
scroll to position [571, 0]
drag, startPoint x: 549, startPoint y: 350, endPoint x: 603, endPoint y: 361, distance: 54.8
click at [603, 361] on pre "Date: September 26, 2025 To The Visa Officer Embassy/High Commission of the Peo…" at bounding box center [632, 261] width 245 height 338
copy pre "Should you require any further information, please do not hesitate to contact us"
click at [76, 362] on textarea at bounding box center [108, 376] width 209 height 54
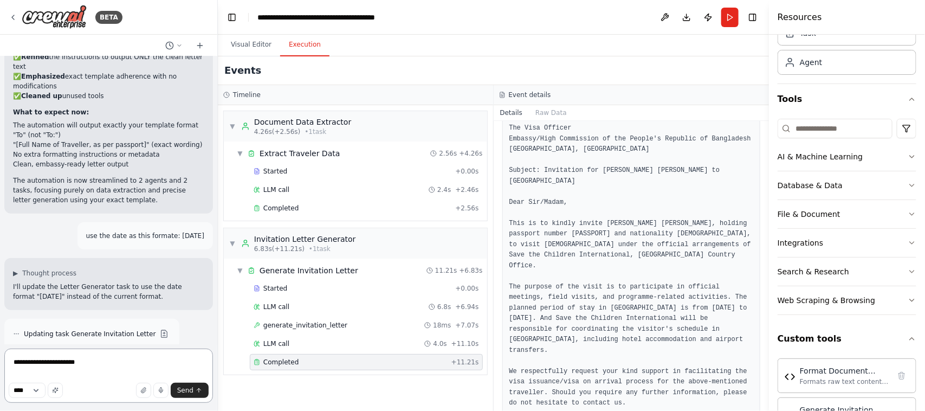
click at [44, 363] on textarea "**********" at bounding box center [108, 376] width 209 height 54
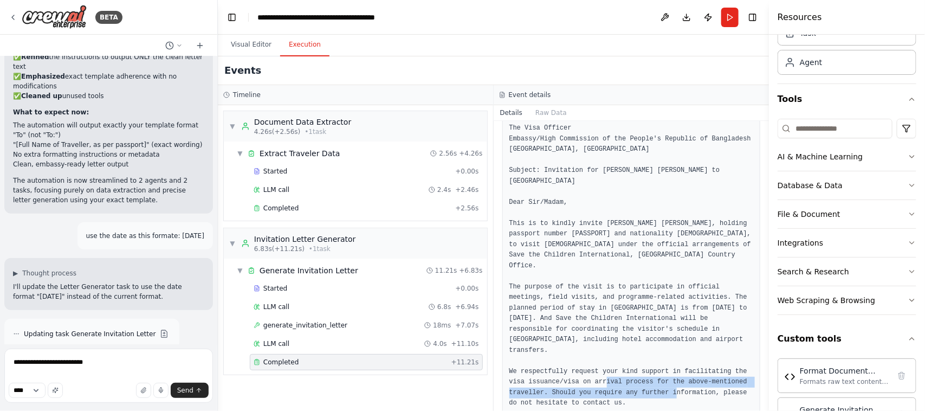
drag, startPoint x: 549, startPoint y: 350, endPoint x: 602, endPoint y: 358, distance: 53.8
click at [602, 358] on pre "Date: September 26, 2025 To The Visa Officer Embassy/High Commission of the Peo…" at bounding box center [632, 261] width 245 height 338
click at [622, 361] on pre "Date: September 26, 2025 To The Visa Officer Embassy/High Commission of the Peo…" at bounding box center [632, 261] width 245 height 338
drag, startPoint x: 55, startPoint y: 354, endPoint x: 0, endPoint y: 362, distance: 55.3
click at [0, 362] on div "BETA I will input a word file and want the automation will make me a invitation…" at bounding box center [109, 205] width 218 height 411
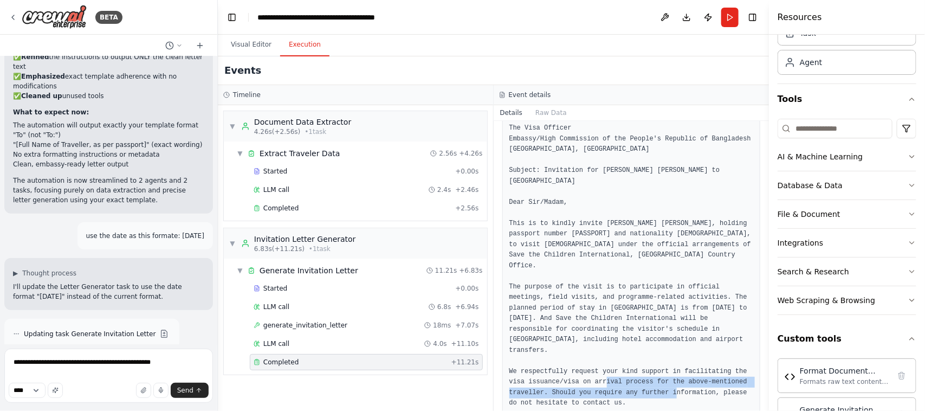
drag, startPoint x: 549, startPoint y: 351, endPoint x: 603, endPoint y: 358, distance: 54.7
click at [603, 358] on pre "Date: September 26, 2025 To The Visa Officer Embassy/High Commission of the Peo…" at bounding box center [632, 261] width 245 height 338
copy pre "Should you require any further information, please do not hesitate to contact us"
click at [144, 361] on textarea "**********" at bounding box center [108, 376] width 209 height 54
paste textarea "**********"
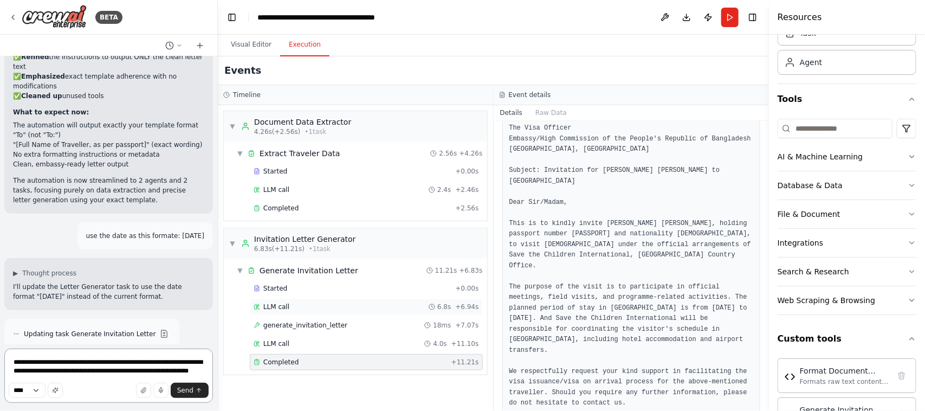
paste textarea "**********"
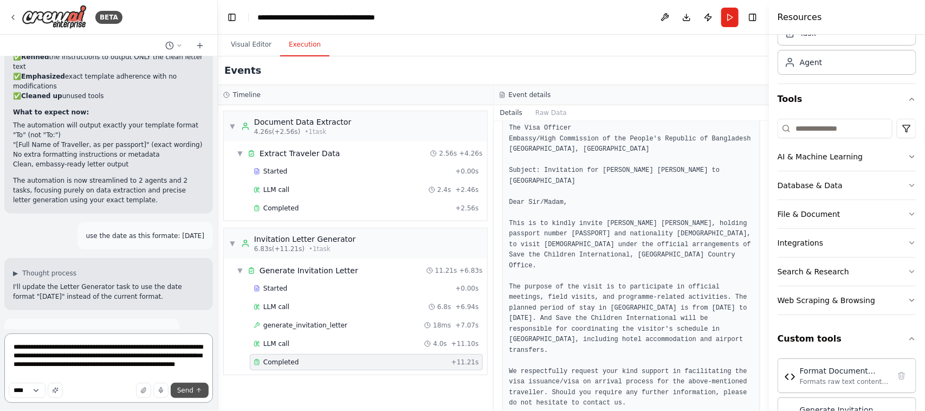
type textarea "**********"
click at [184, 388] on span "Send" at bounding box center [185, 390] width 16 height 9
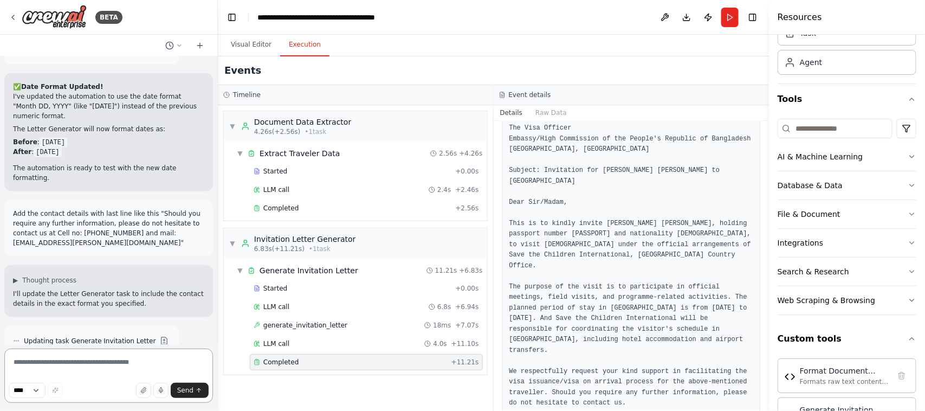
scroll to position [6161, 0]
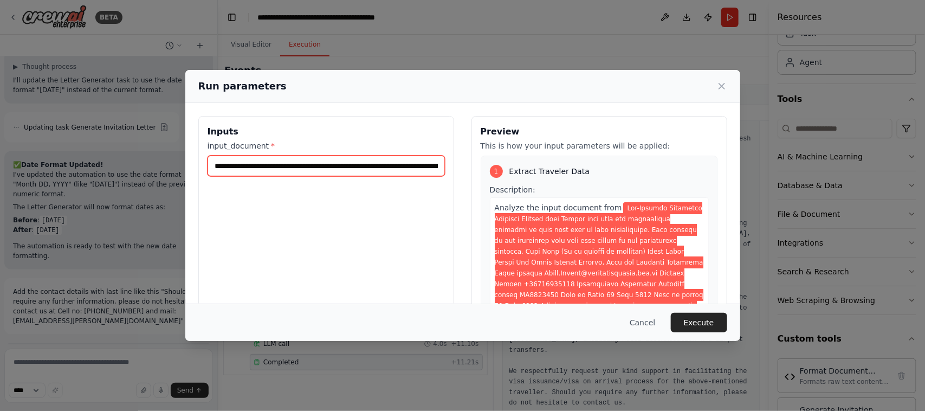
click at [307, 166] on input "input_document *" at bounding box center [326, 166] width 237 height 21
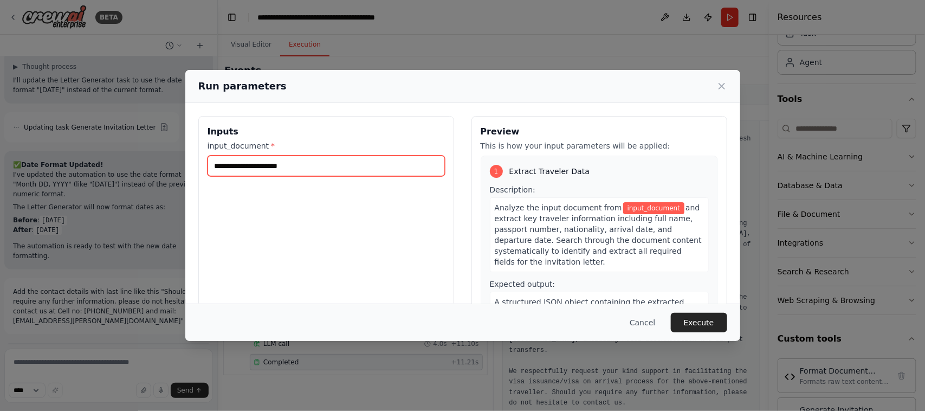
paste input "**********"
type input "**********"
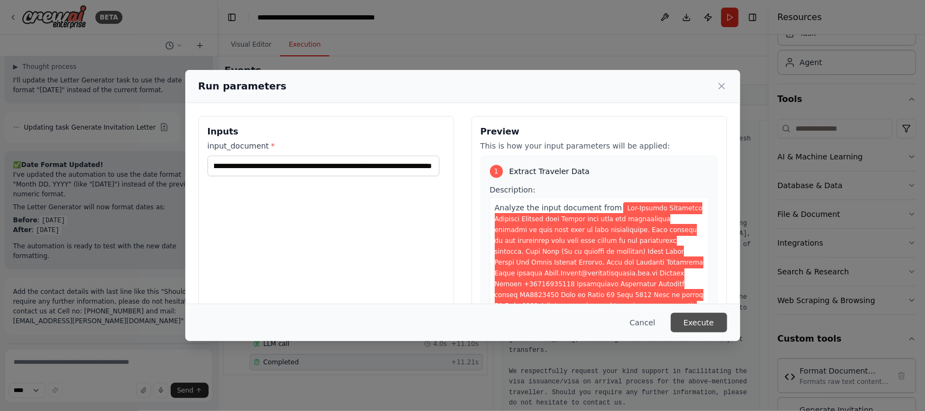
scroll to position [0, 0]
click at [702, 325] on button "Execute" at bounding box center [699, 323] width 56 height 20
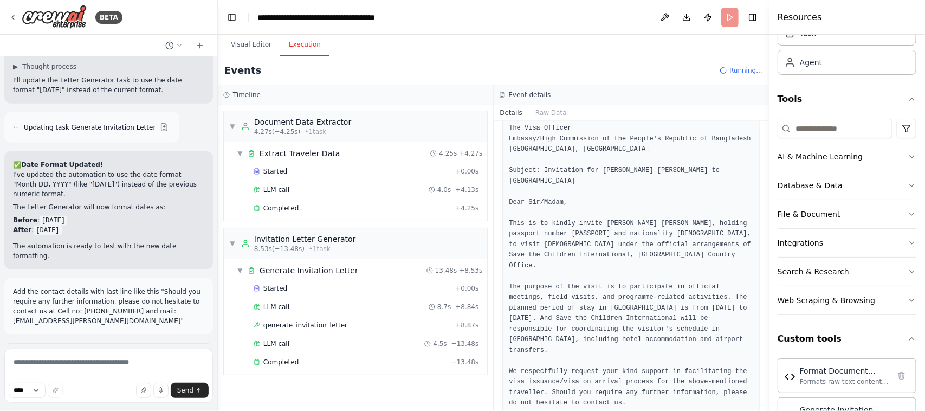
scroll to position [6161, 0]
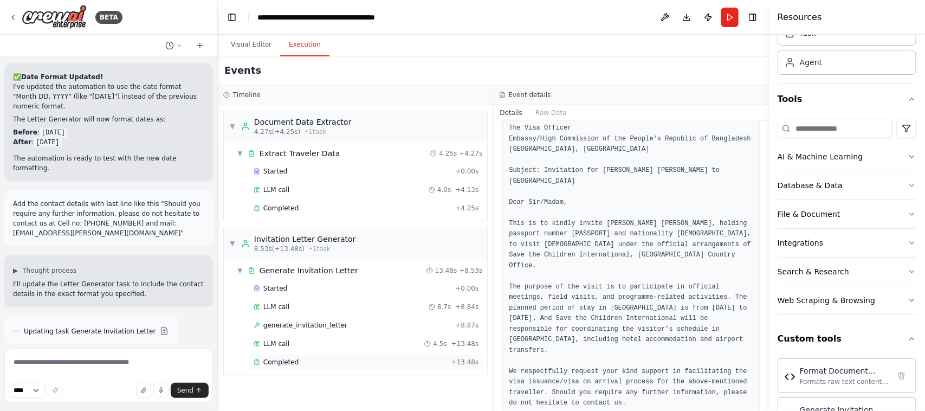
click at [283, 361] on span "Completed" at bounding box center [280, 362] width 35 height 9
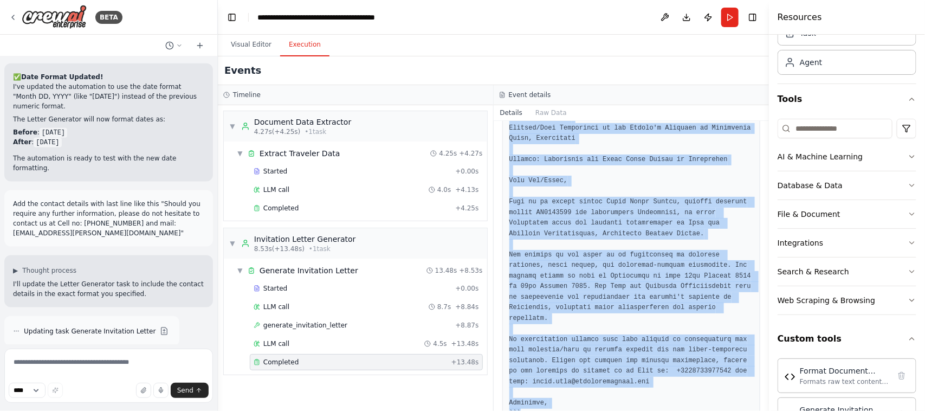
scroll to position [613, 0]
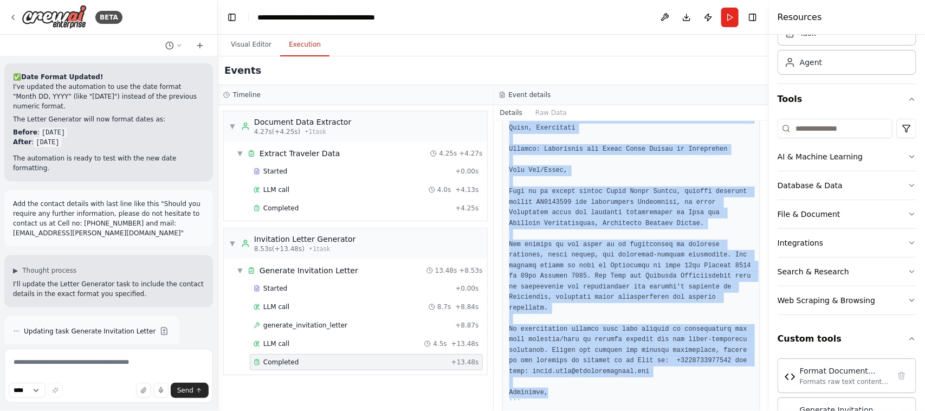
drag, startPoint x: 510, startPoint y: 130, endPoint x: 567, endPoint y: 375, distance: 251.2
click at [567, 375] on pre at bounding box center [632, 234] width 245 height 349
copy pre "Date: September 26, 2025 To The Visa Officer Embassy/High Commission of the Peo…"
click at [628, 375] on pre at bounding box center [632, 234] width 245 height 349
